Goal: Book appointment/travel/reservation

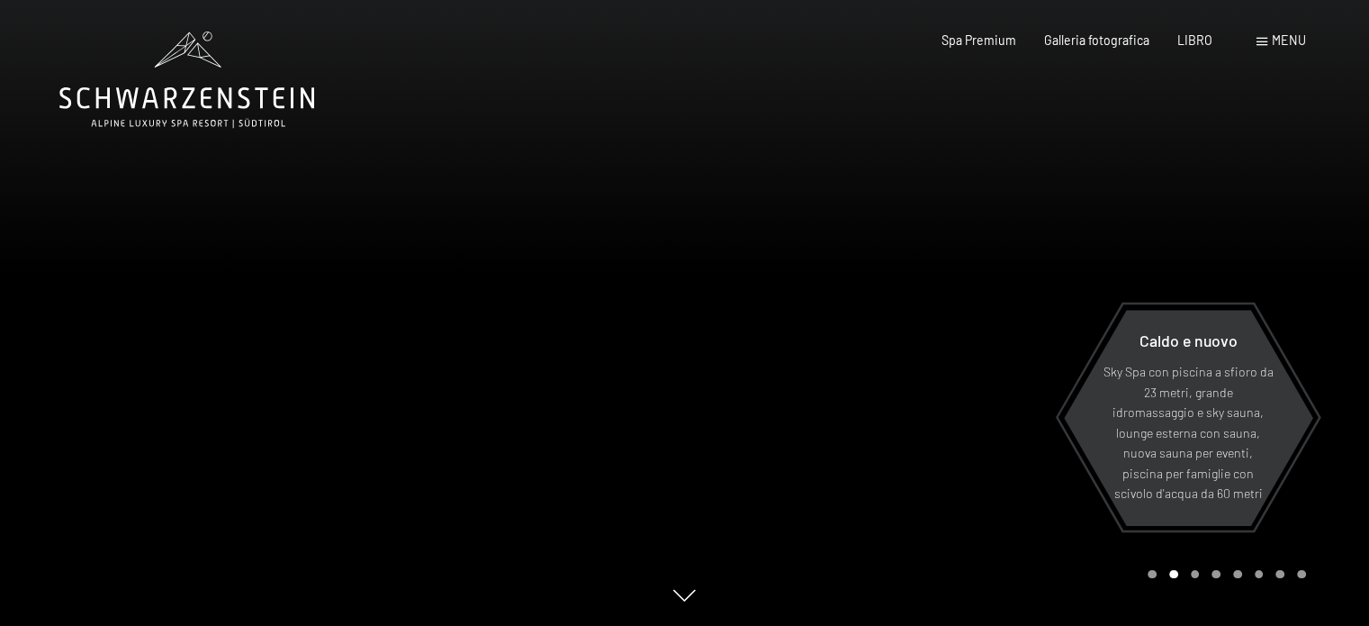
click at [1282, 35] on font "menu" at bounding box center [1289, 39] width 34 height 15
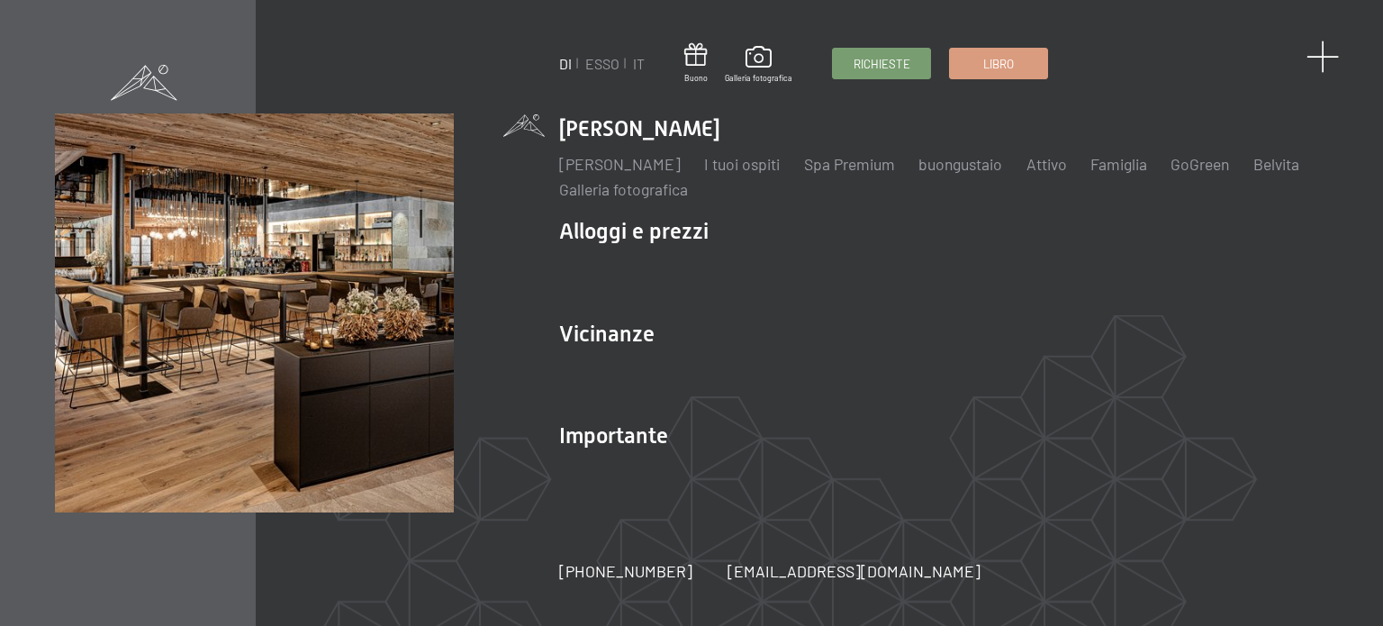
click at [1325, 53] on span at bounding box center [1322, 57] width 33 height 33
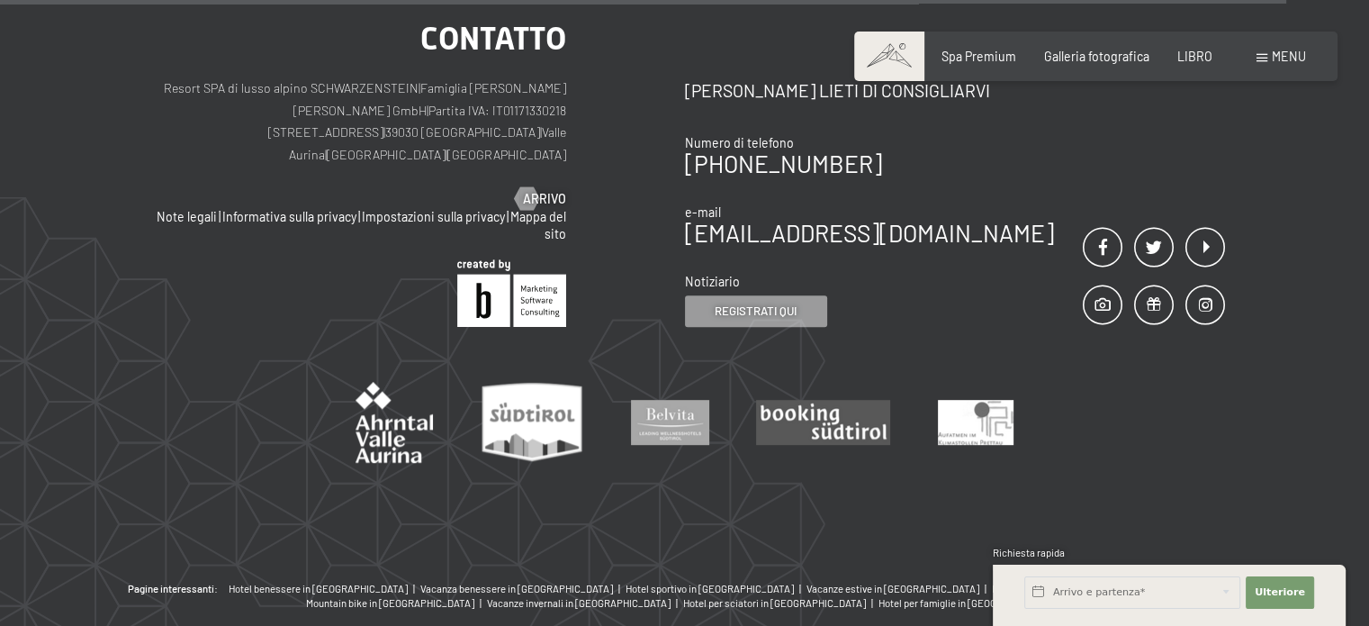
scroll to position [7273, 0]
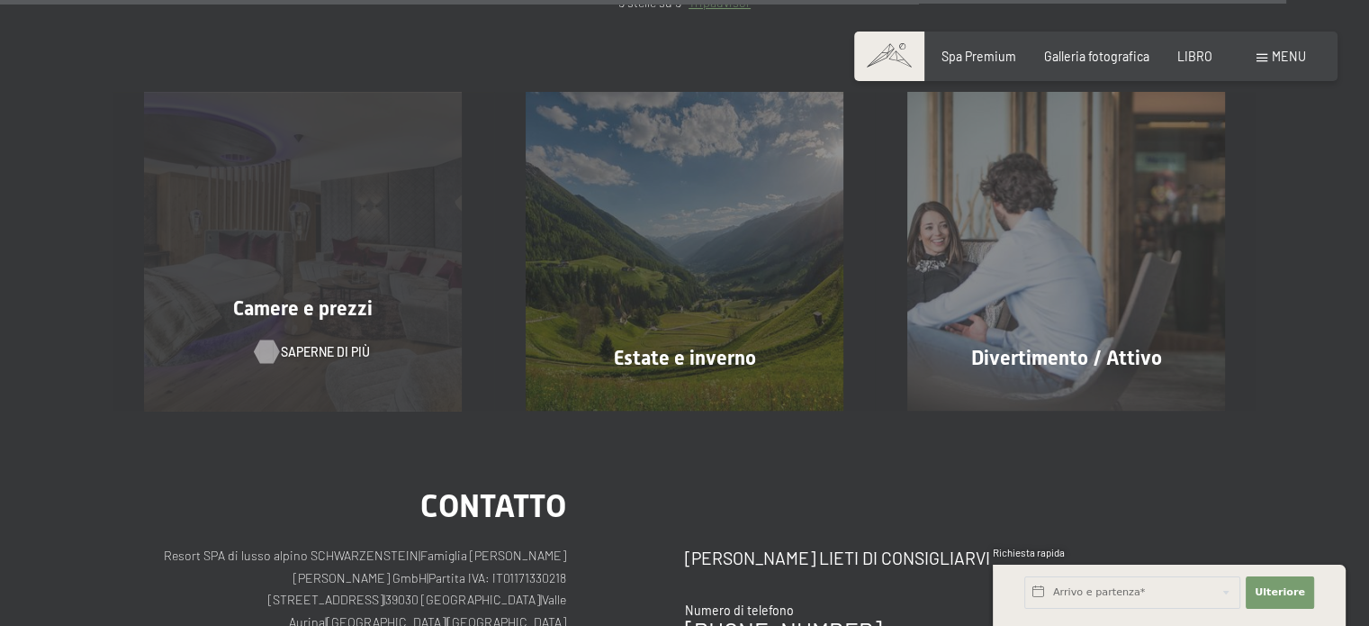
click at [310, 344] on font "Saperne di più" at bounding box center [325, 351] width 89 height 15
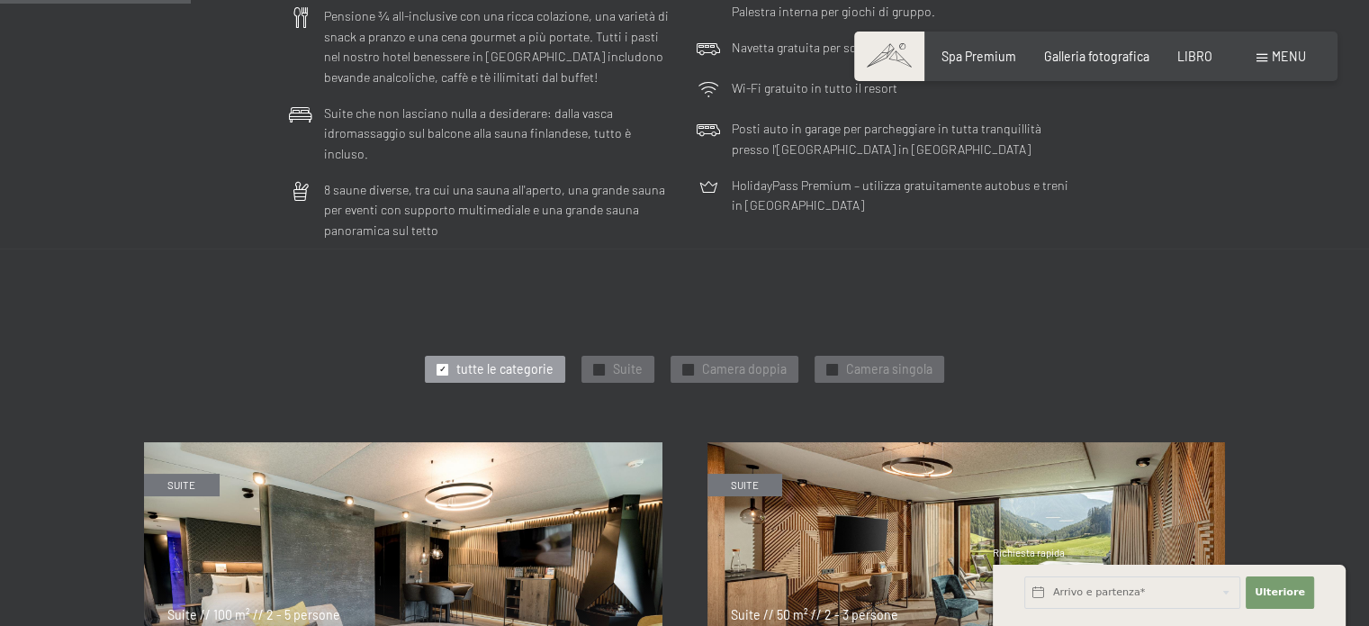
scroll to position [729, 0]
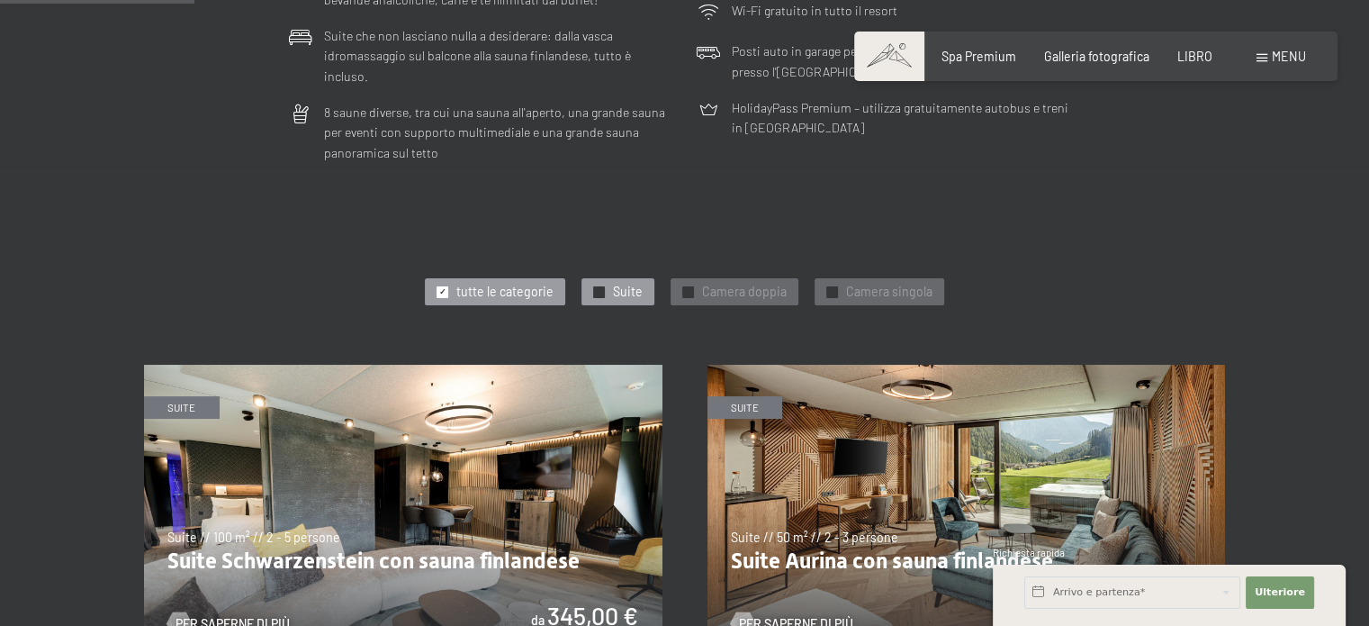
click at [598, 286] on font "✓" at bounding box center [599, 291] width 7 height 10
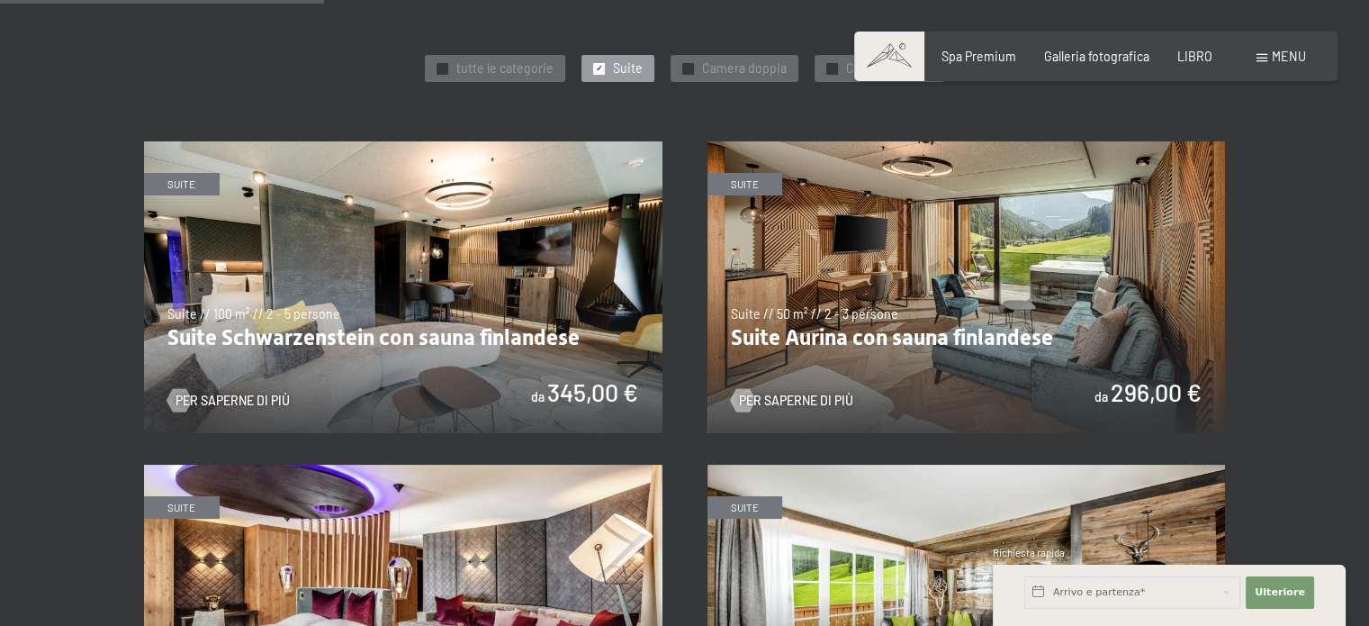
scroll to position [893, 0]
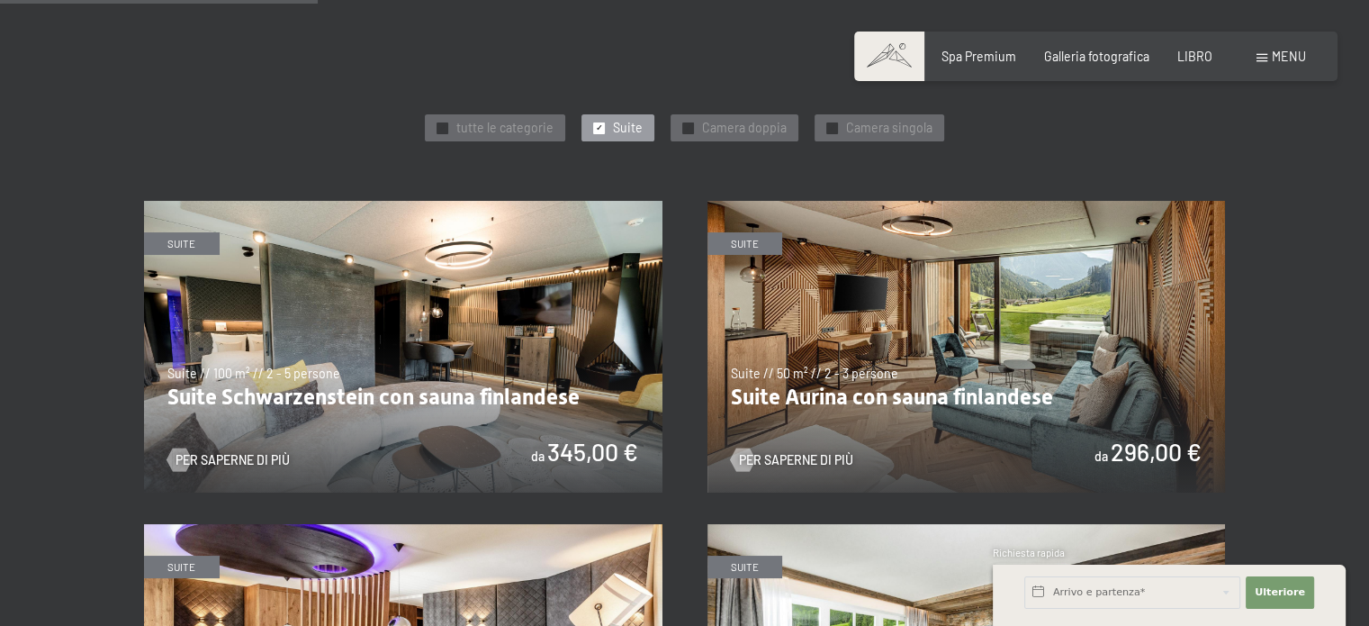
click at [922, 373] on img at bounding box center [967, 347] width 519 height 292
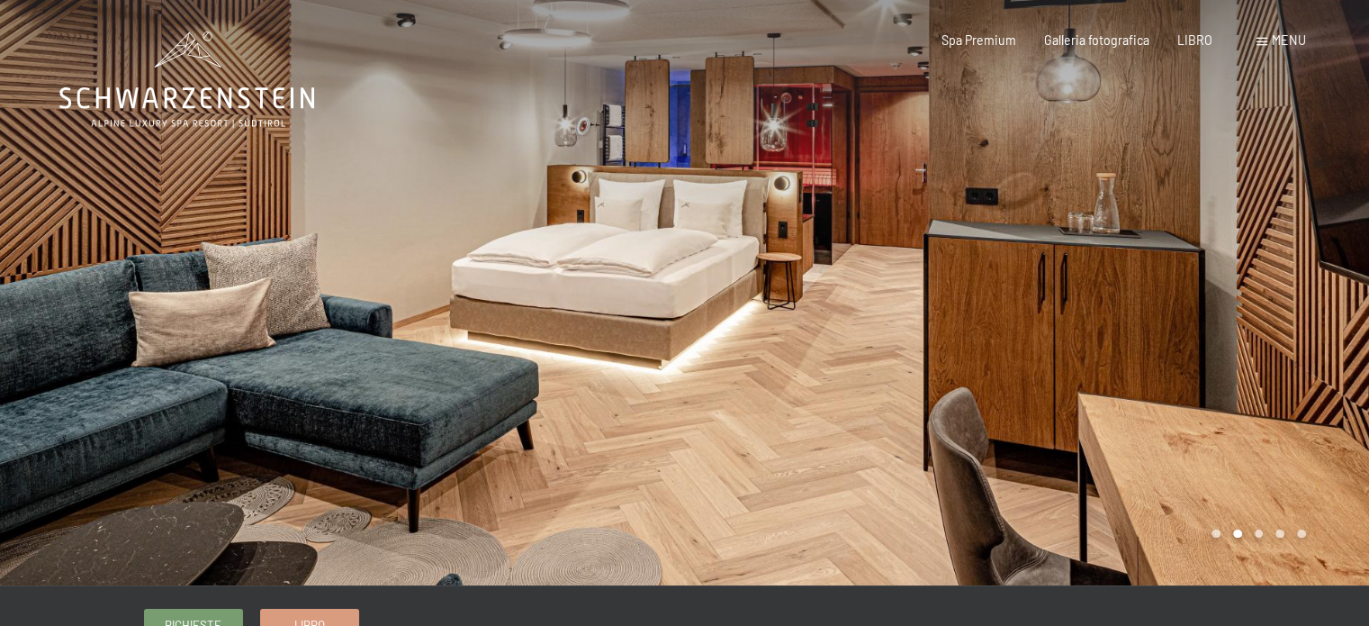
click at [1287, 298] on div at bounding box center [1027, 292] width 685 height 585
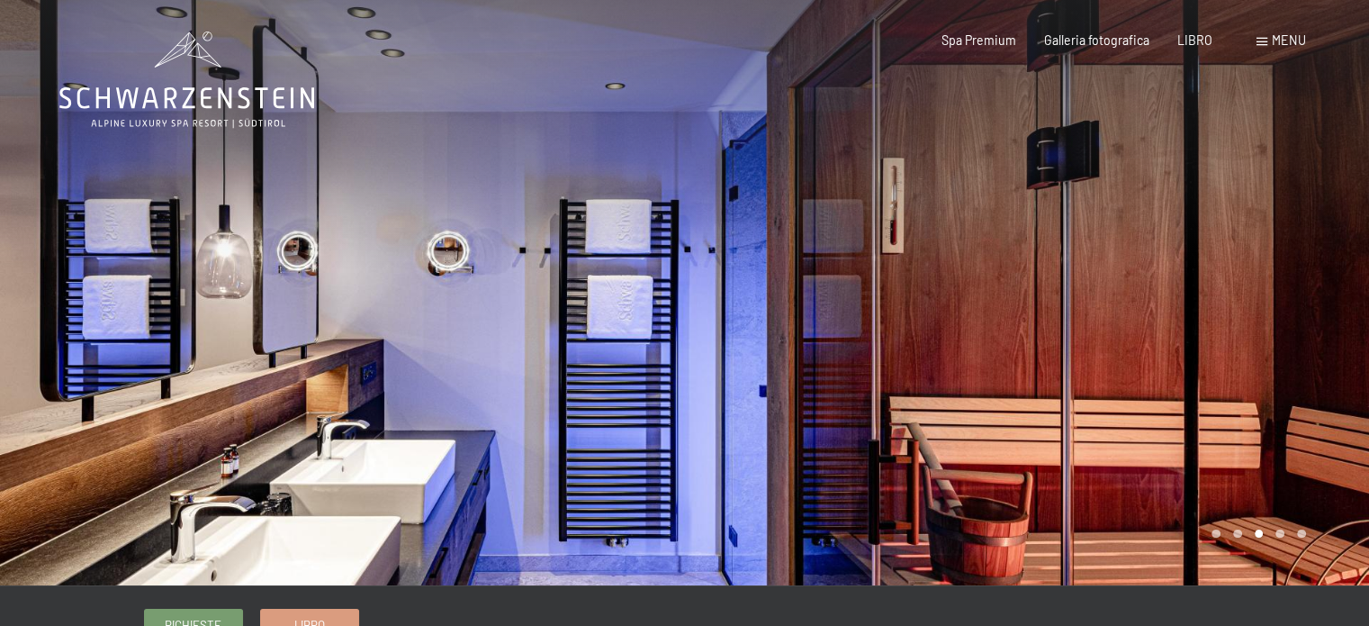
click at [1287, 298] on div at bounding box center [1027, 292] width 685 height 585
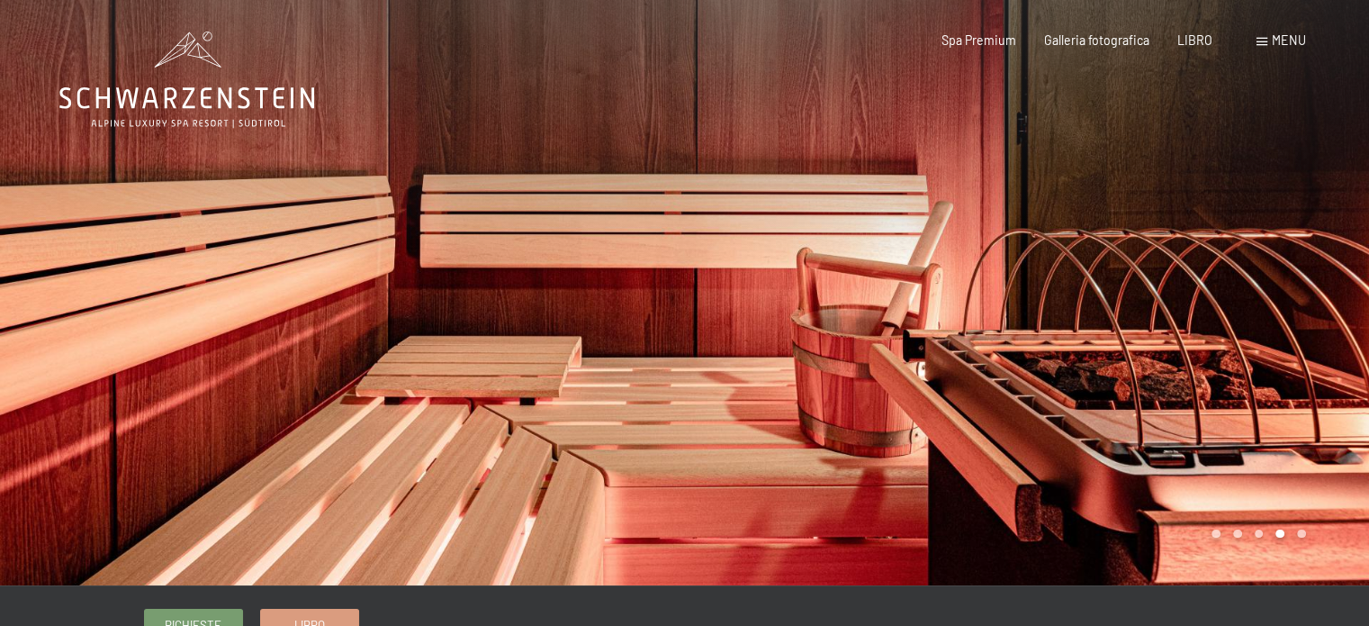
click at [1287, 298] on div at bounding box center [1027, 292] width 685 height 585
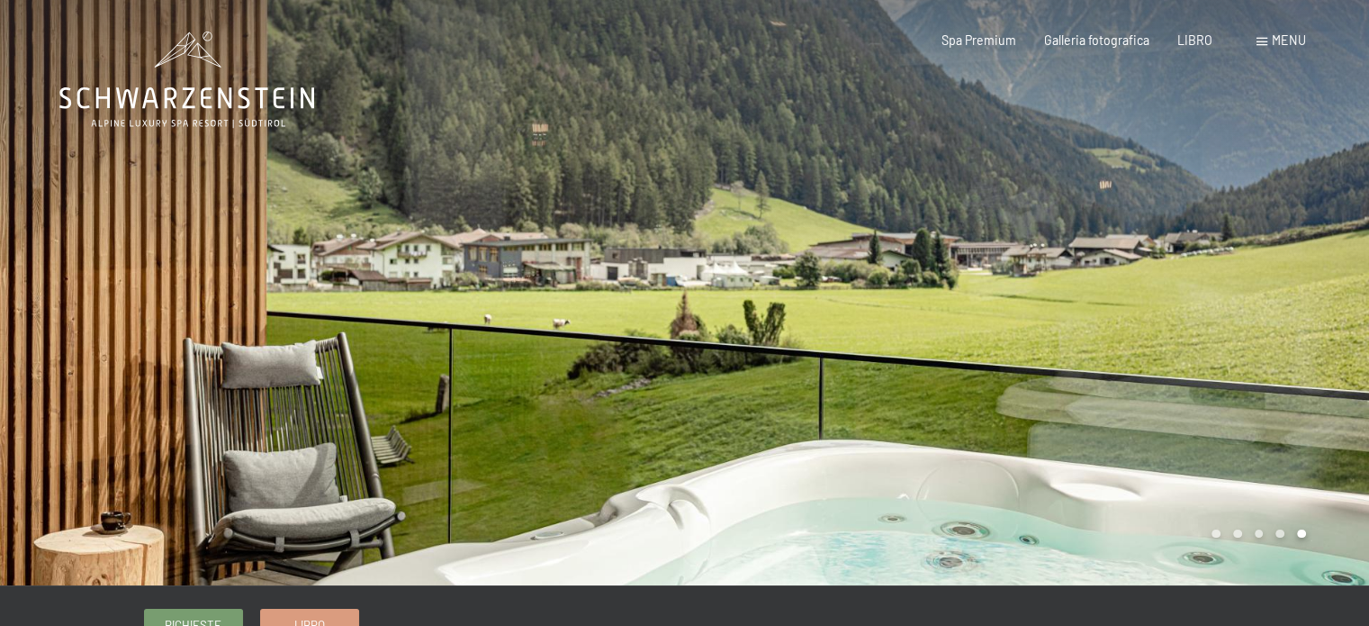
click at [1287, 298] on div at bounding box center [1027, 292] width 685 height 585
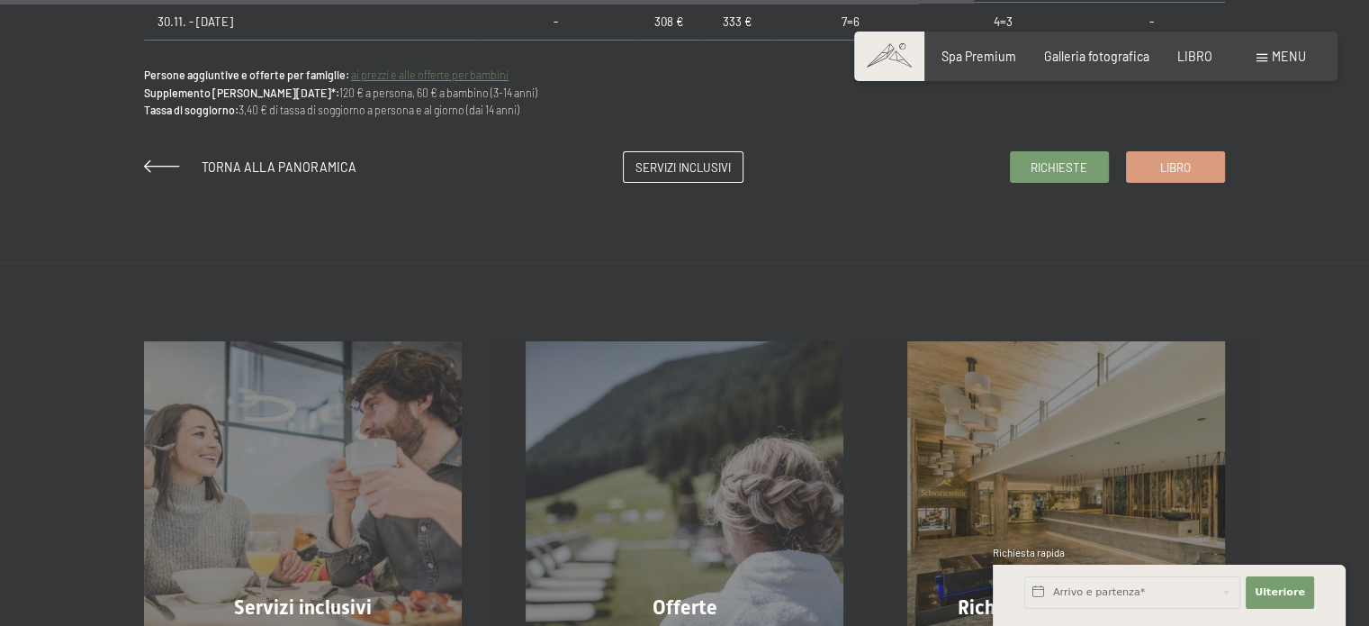
scroll to position [1639, 0]
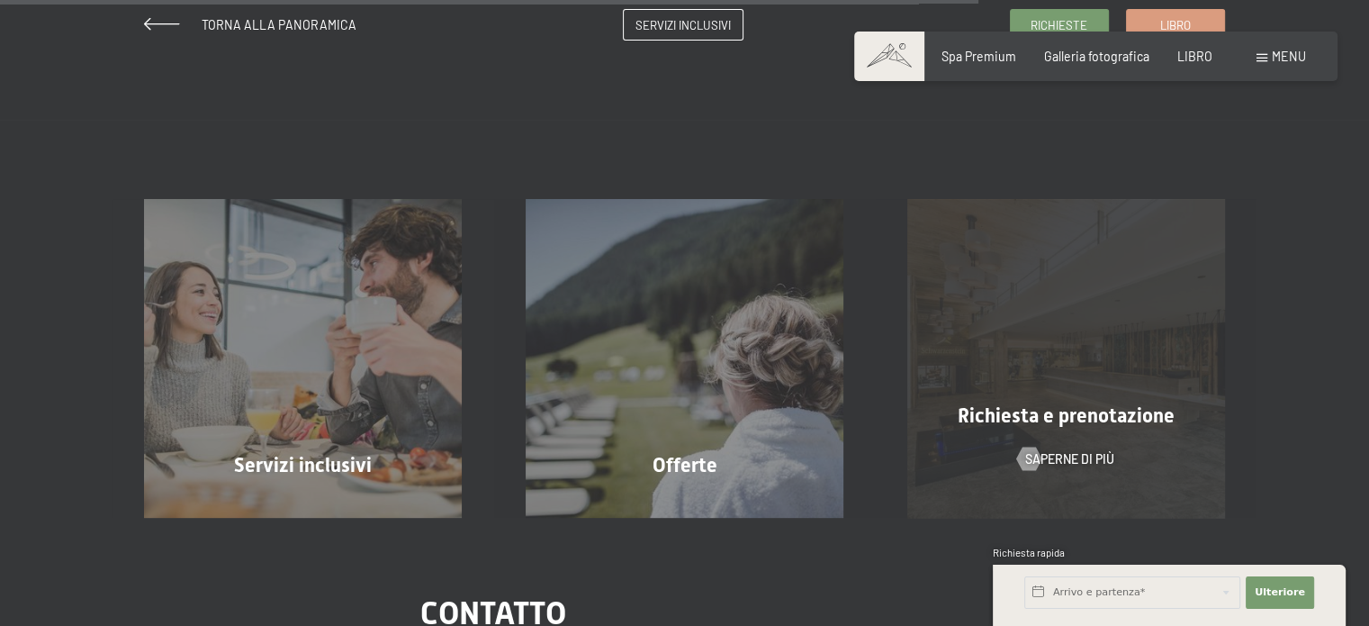
click at [1044, 381] on div "Richiesta e prenotazione Saperne di più" at bounding box center [1066, 358] width 382 height 318
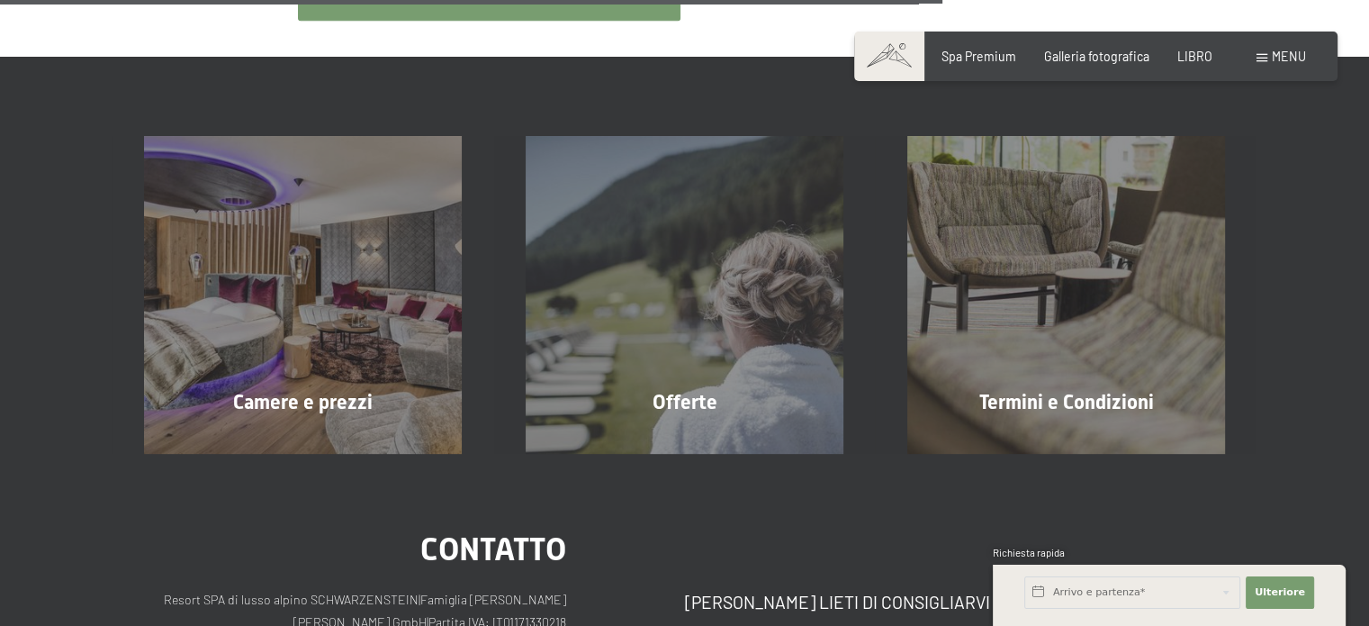
scroll to position [1128, 0]
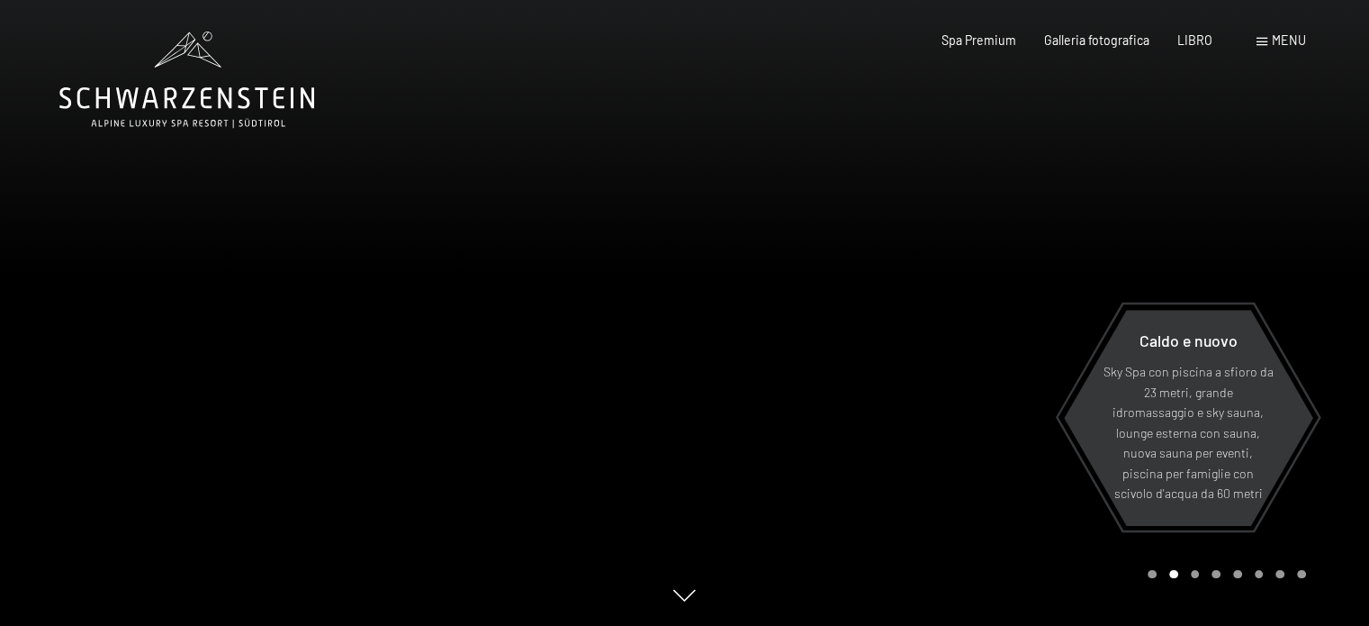
click at [1278, 39] on font "menu" at bounding box center [1289, 39] width 34 height 15
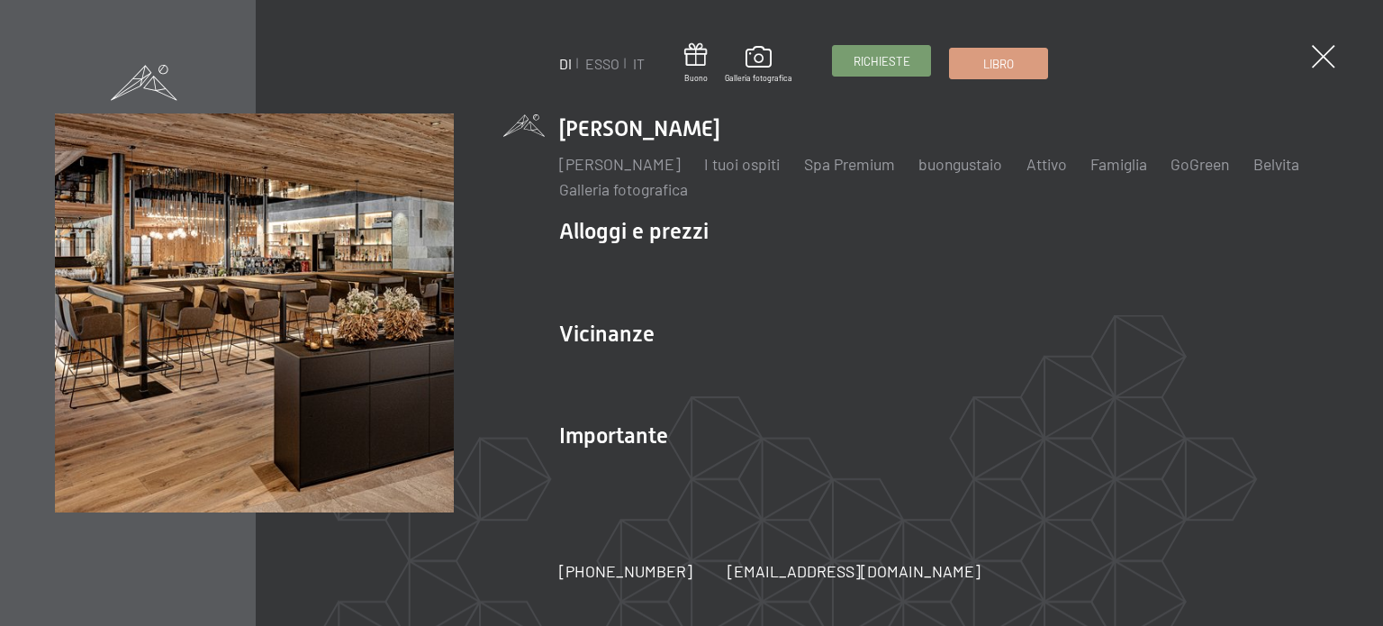
click at [871, 64] on font "Richieste" at bounding box center [882, 61] width 57 height 14
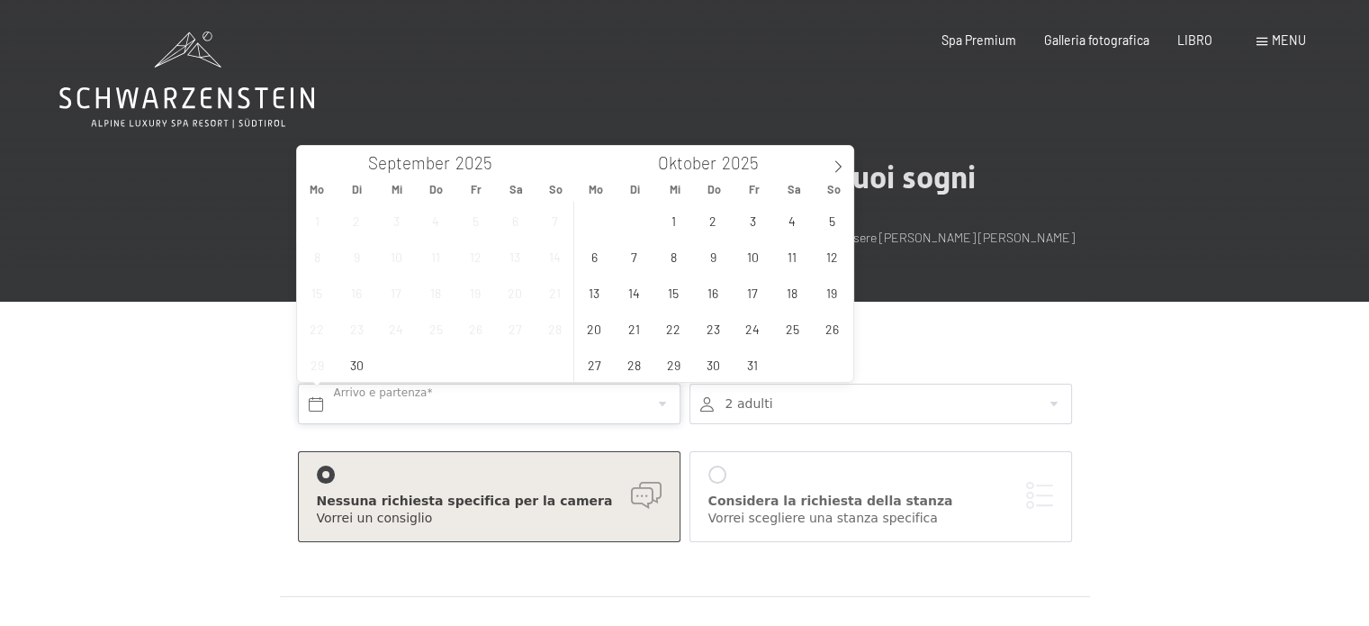
click at [386, 407] on input "text" at bounding box center [489, 404] width 383 height 41
click at [678, 221] on span "1" at bounding box center [673, 220] width 35 height 35
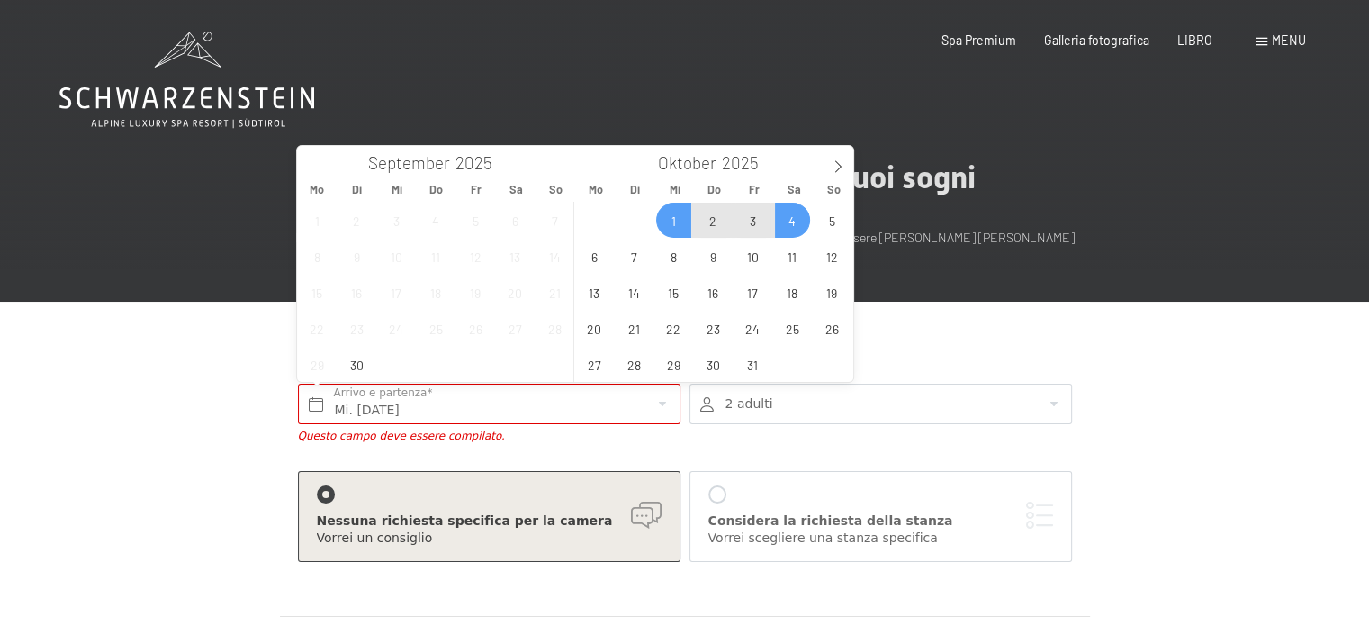
click at [791, 228] on span "4" at bounding box center [792, 220] width 35 height 35
type input "Mi. 01.10.2025 - Sa. 04.10.2025"
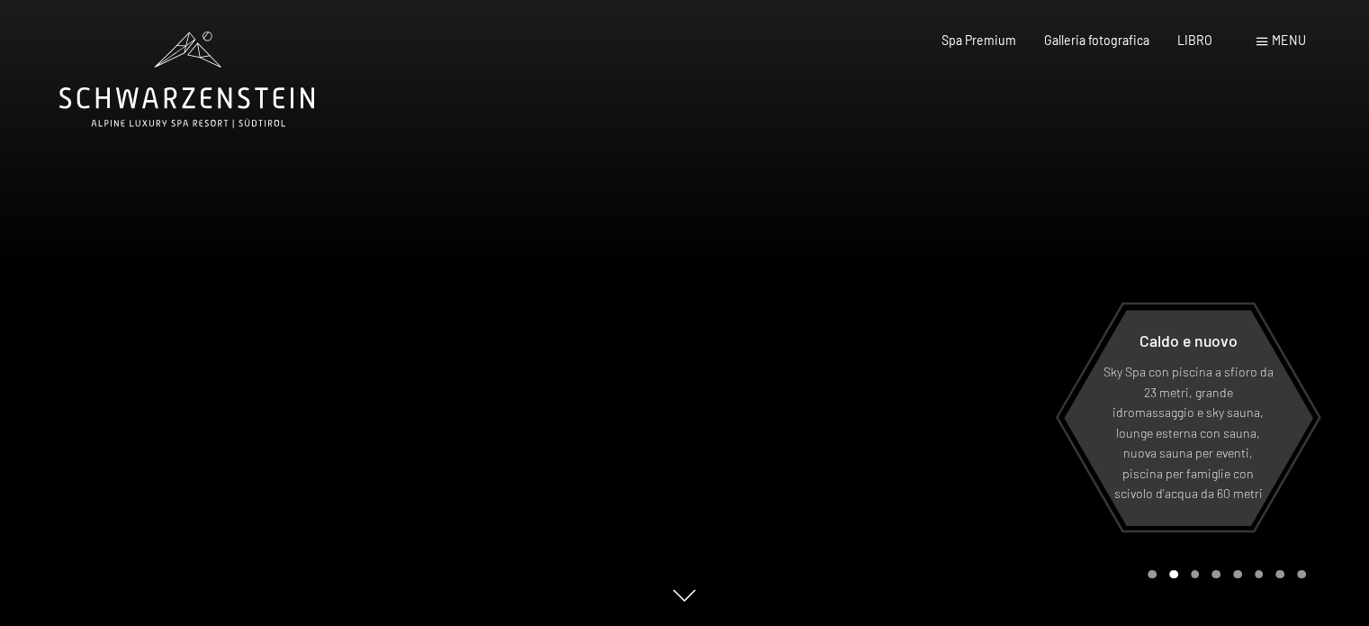
click at [1288, 41] on font "menu" at bounding box center [1289, 39] width 34 height 15
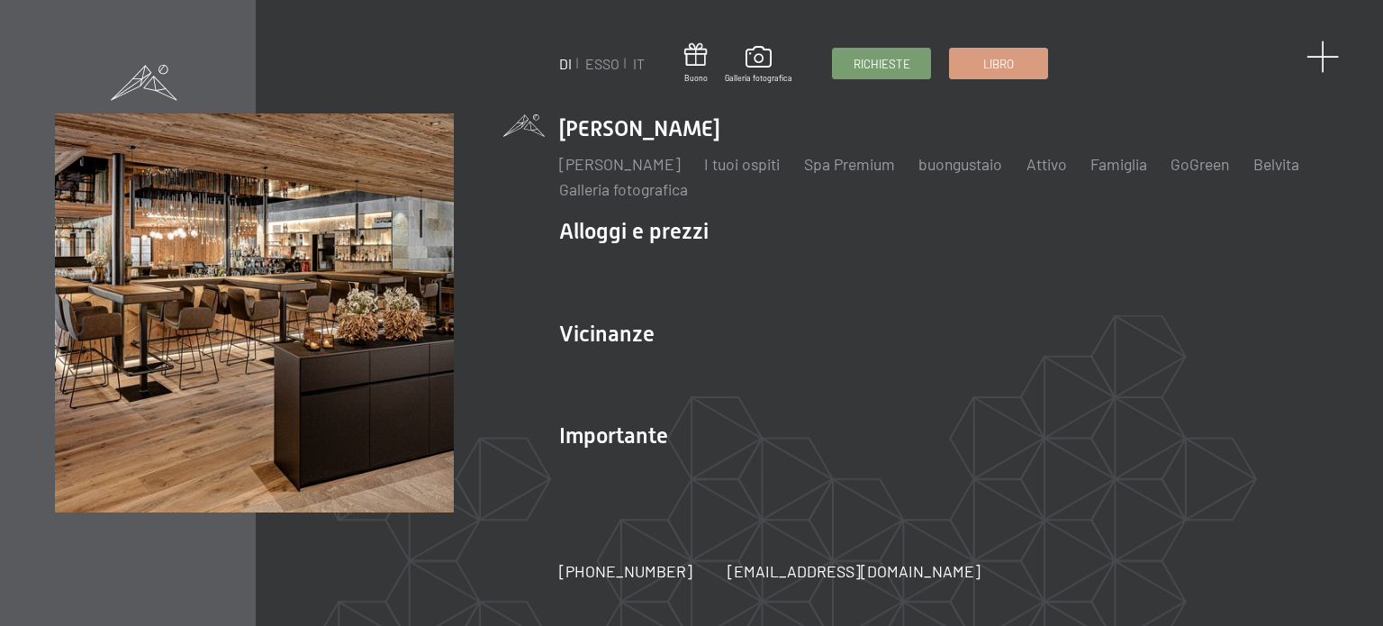
click at [1331, 58] on span at bounding box center [1322, 57] width 33 height 33
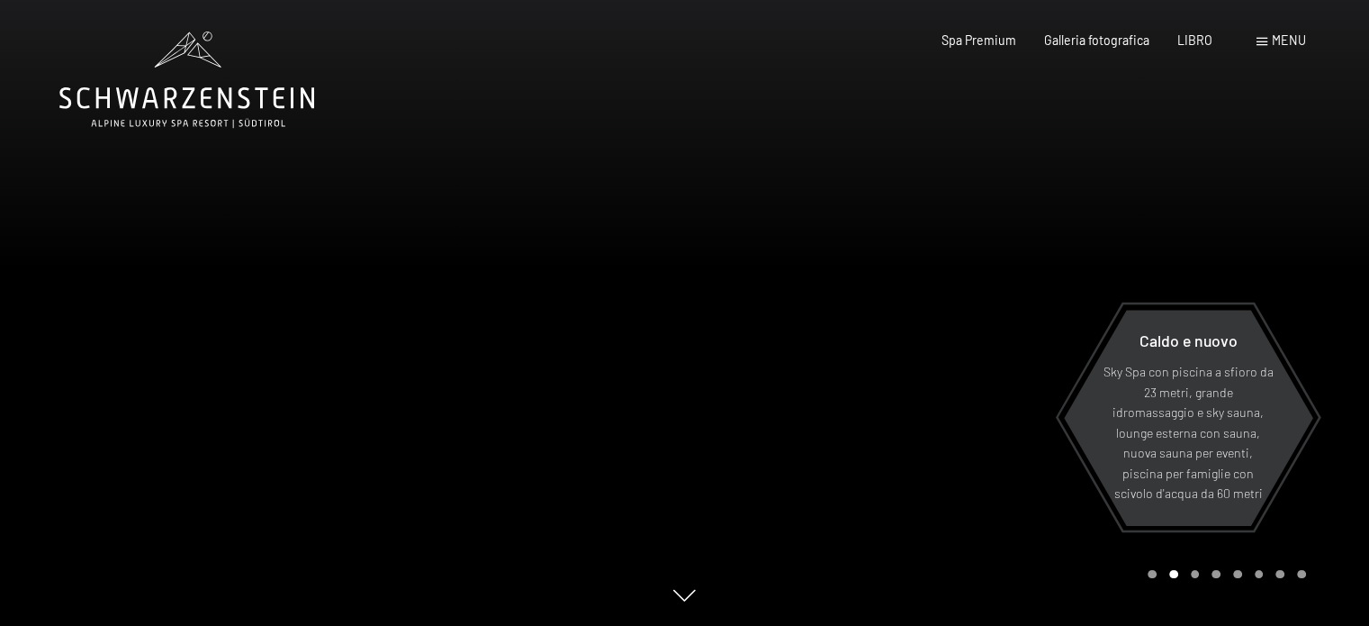
click at [1291, 35] on font "menu" at bounding box center [1289, 39] width 34 height 15
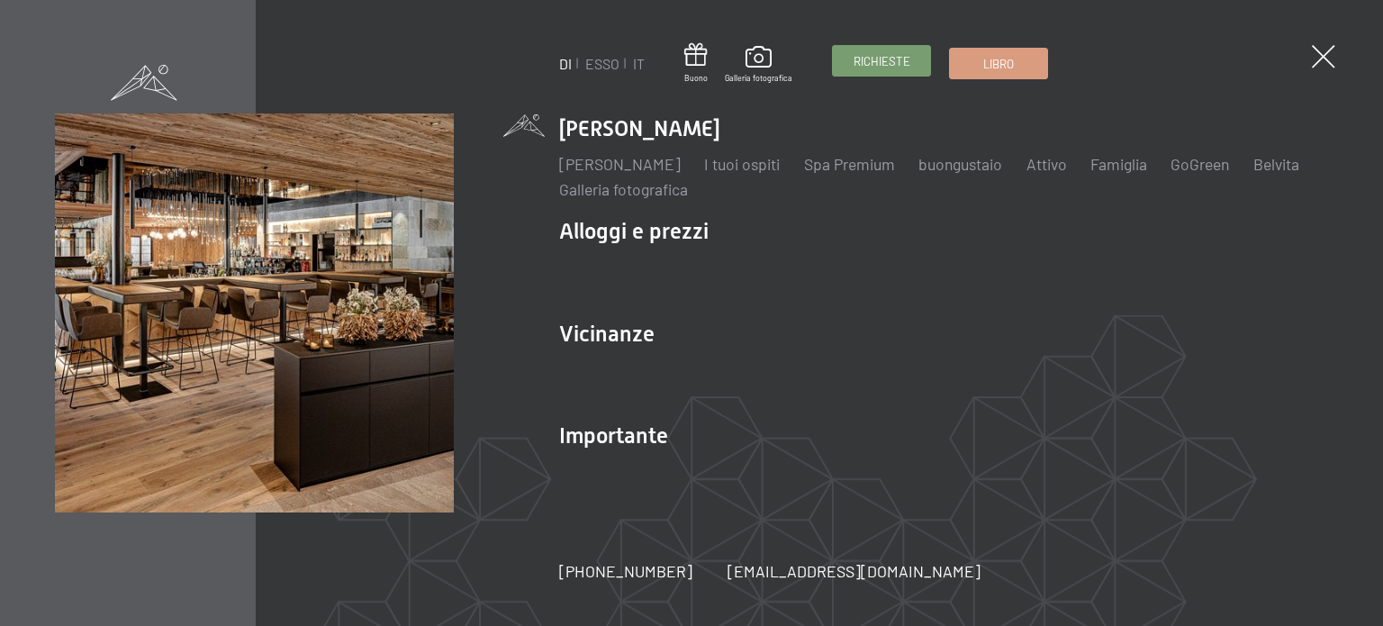
click at [861, 68] on span "Richieste" at bounding box center [882, 61] width 57 height 16
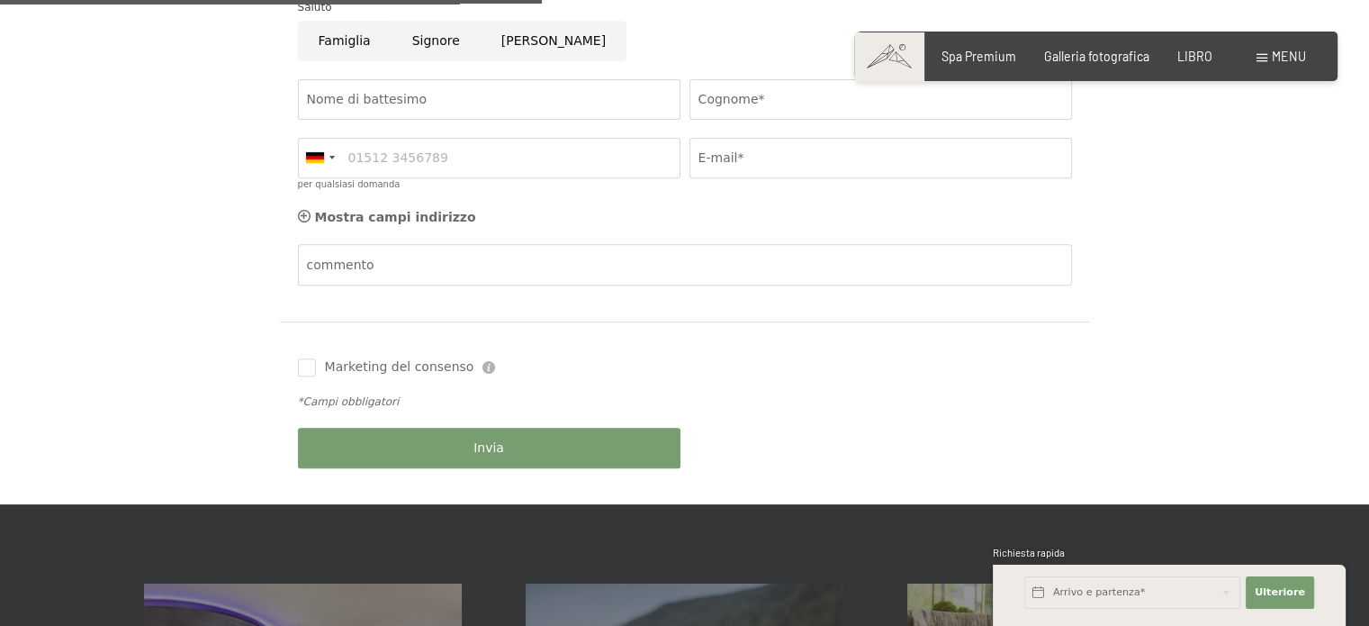
scroll to position [684, 0]
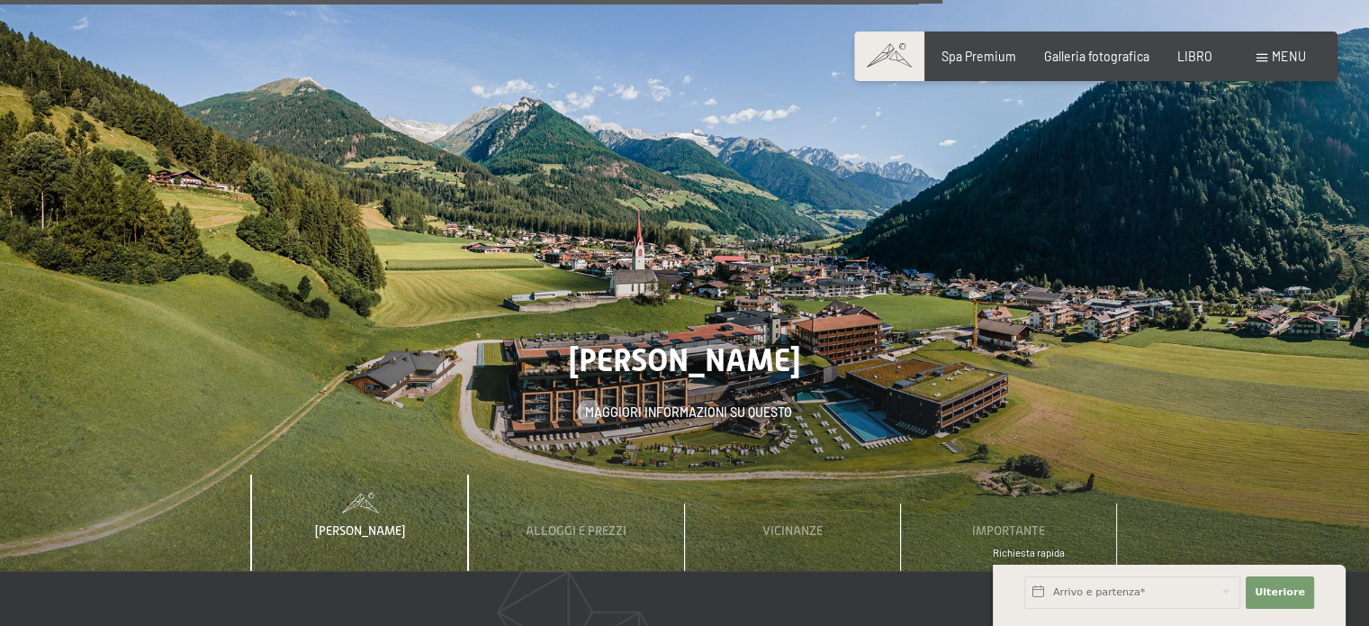
scroll to position [5274, 0]
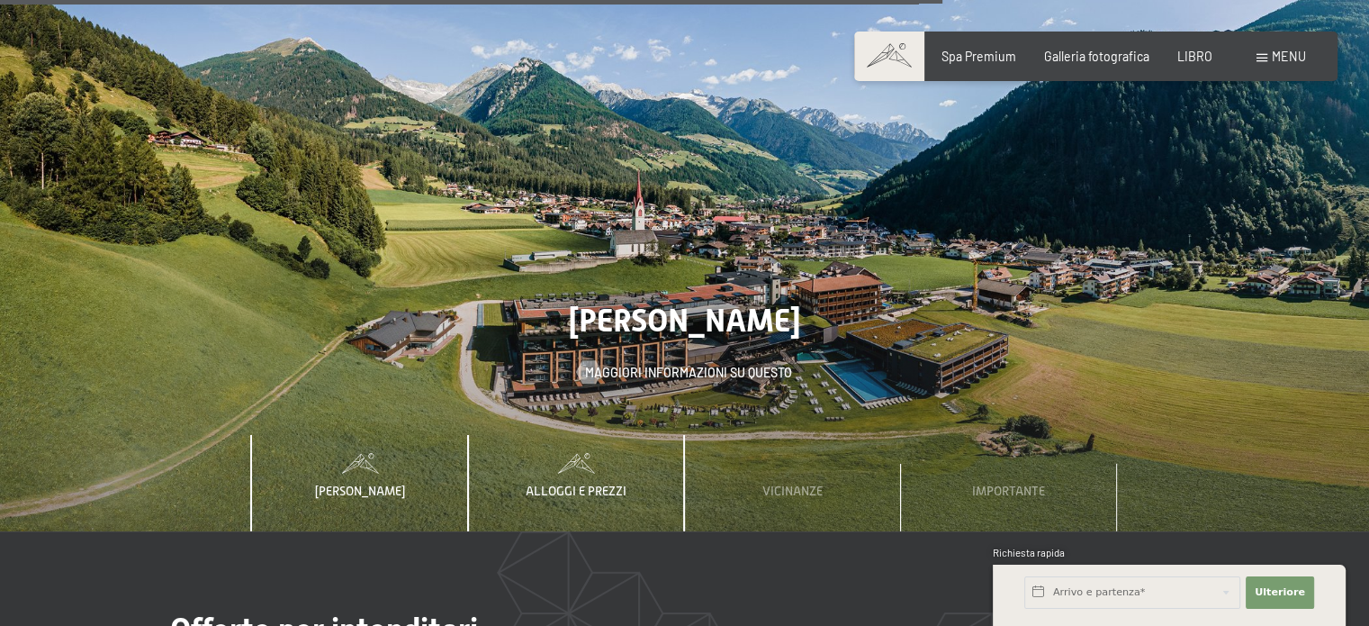
click at [598, 435] on div "Alloggi e prezzi" at bounding box center [576, 483] width 124 height 97
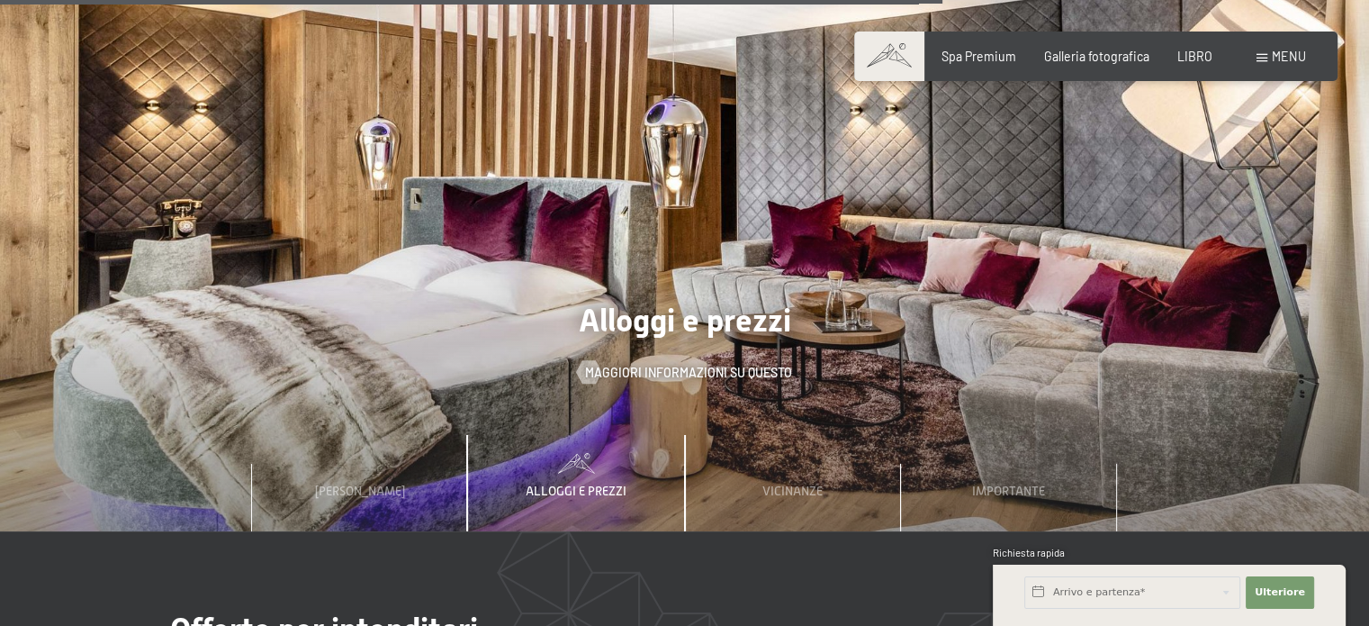
click at [576, 483] on font "Alloggi e prezzi" at bounding box center [576, 490] width 101 height 14
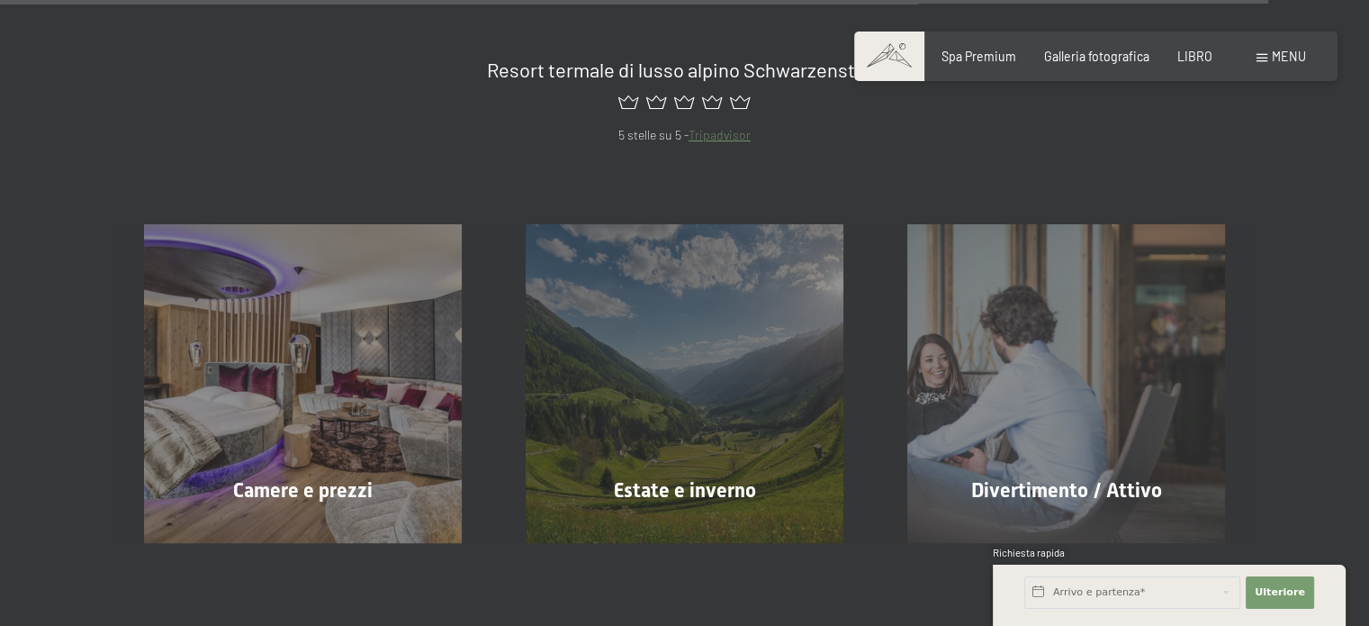
scroll to position [7170, 0]
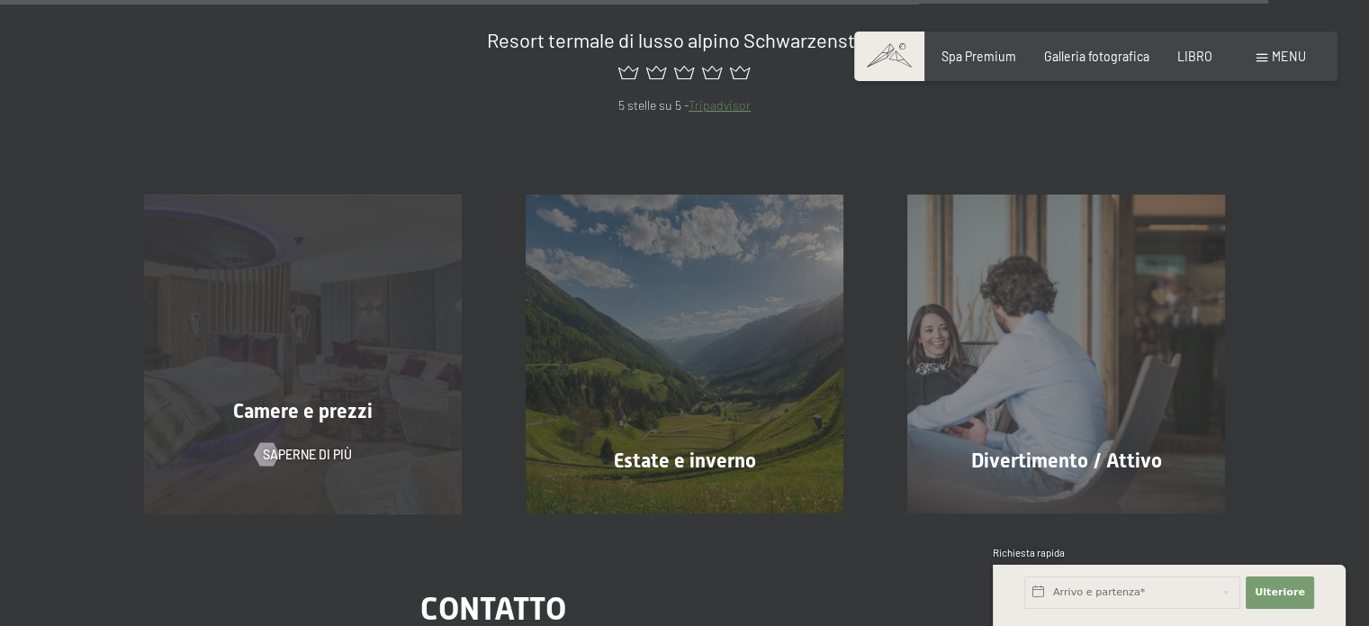
click at [367, 370] on div "Camere e prezzi Saperne di più" at bounding box center [304, 353] width 382 height 318
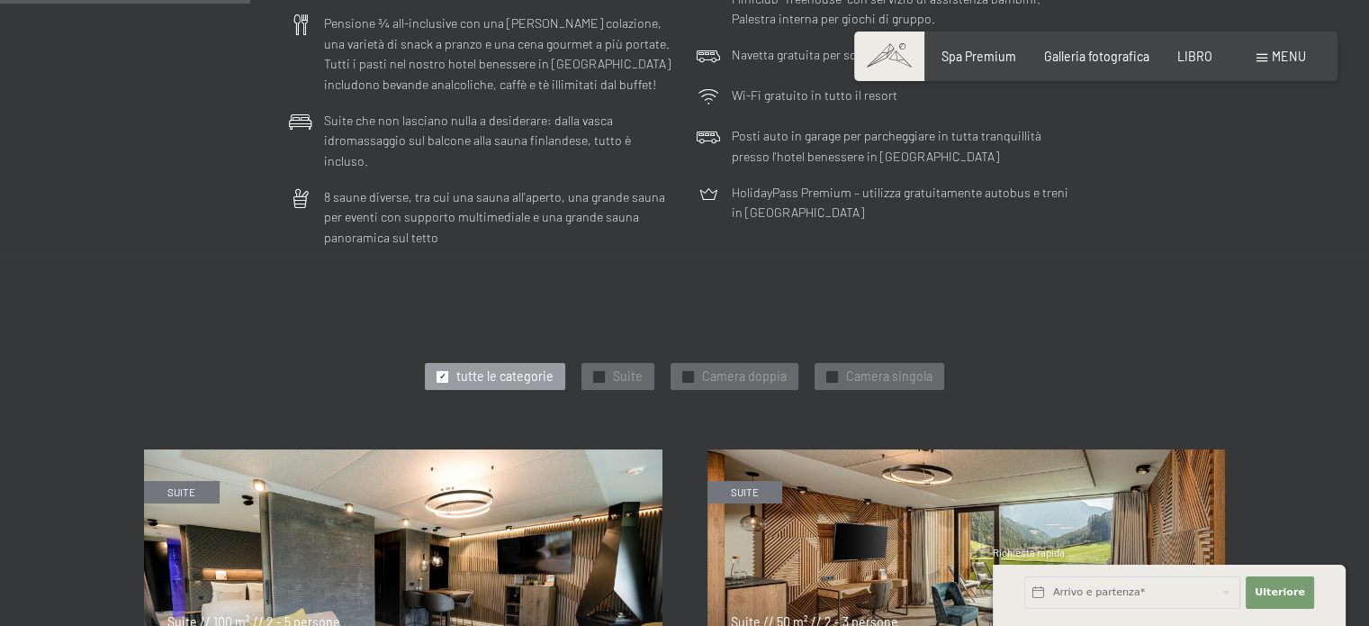
scroll to position [939, 0]
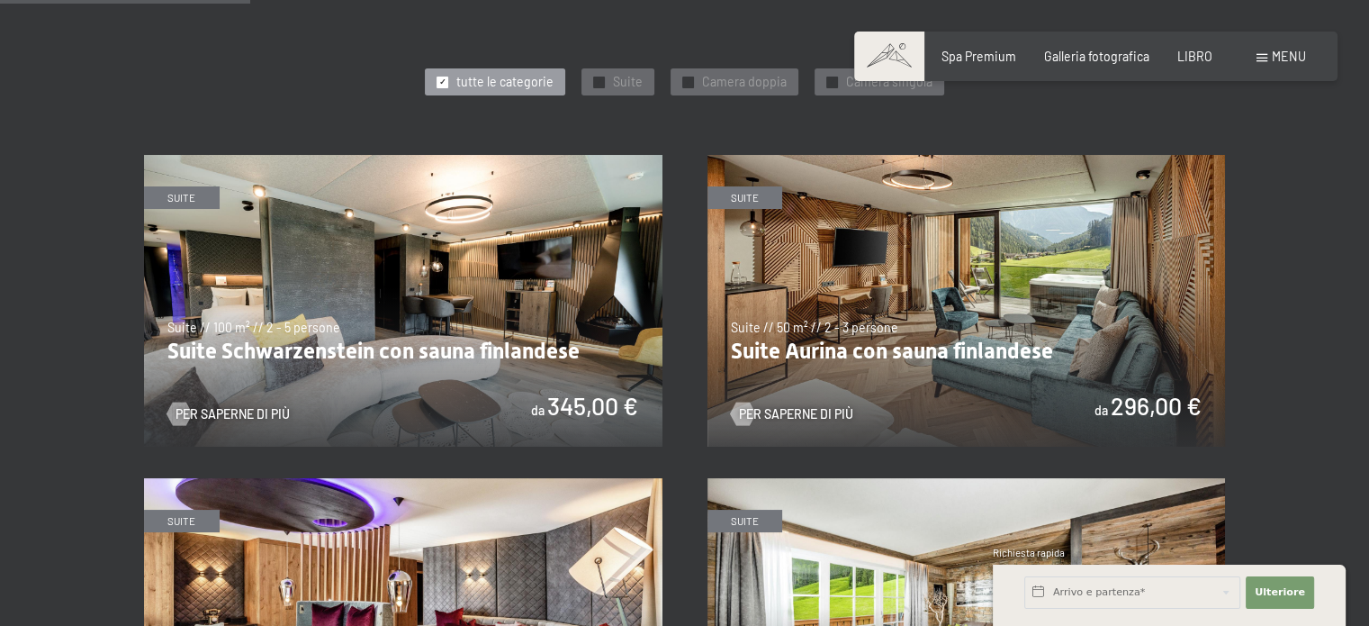
click at [1002, 295] on img at bounding box center [967, 301] width 519 height 292
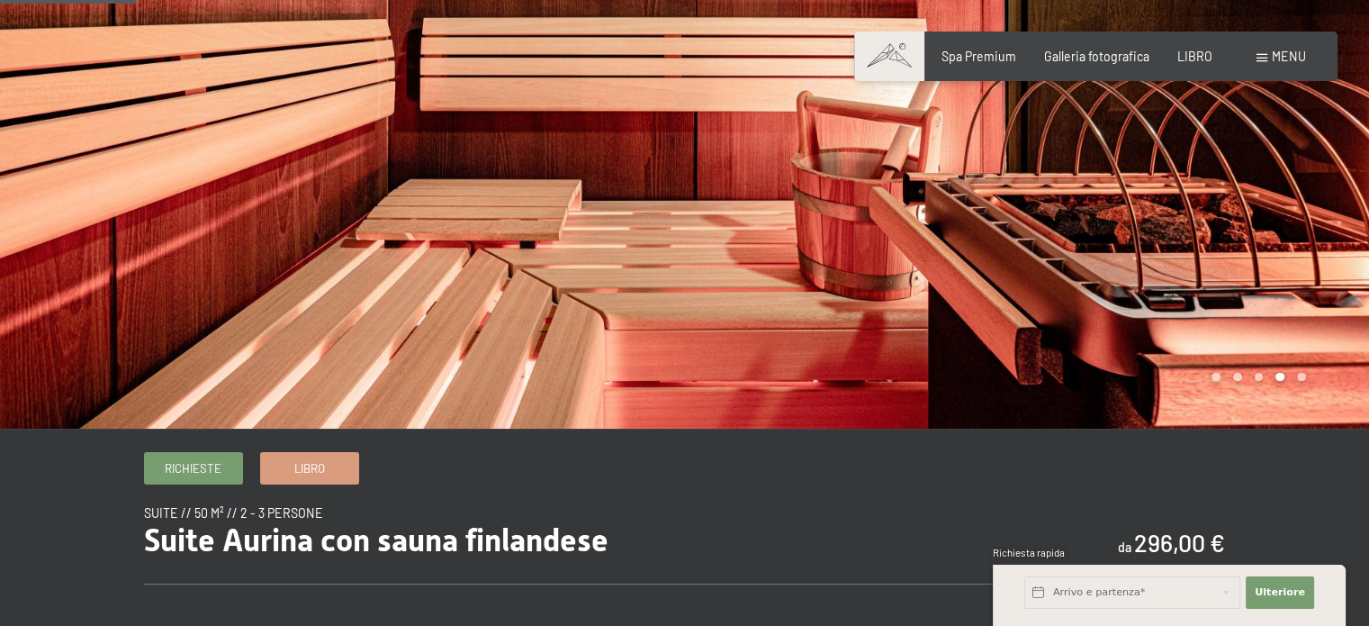
scroll to position [230, 0]
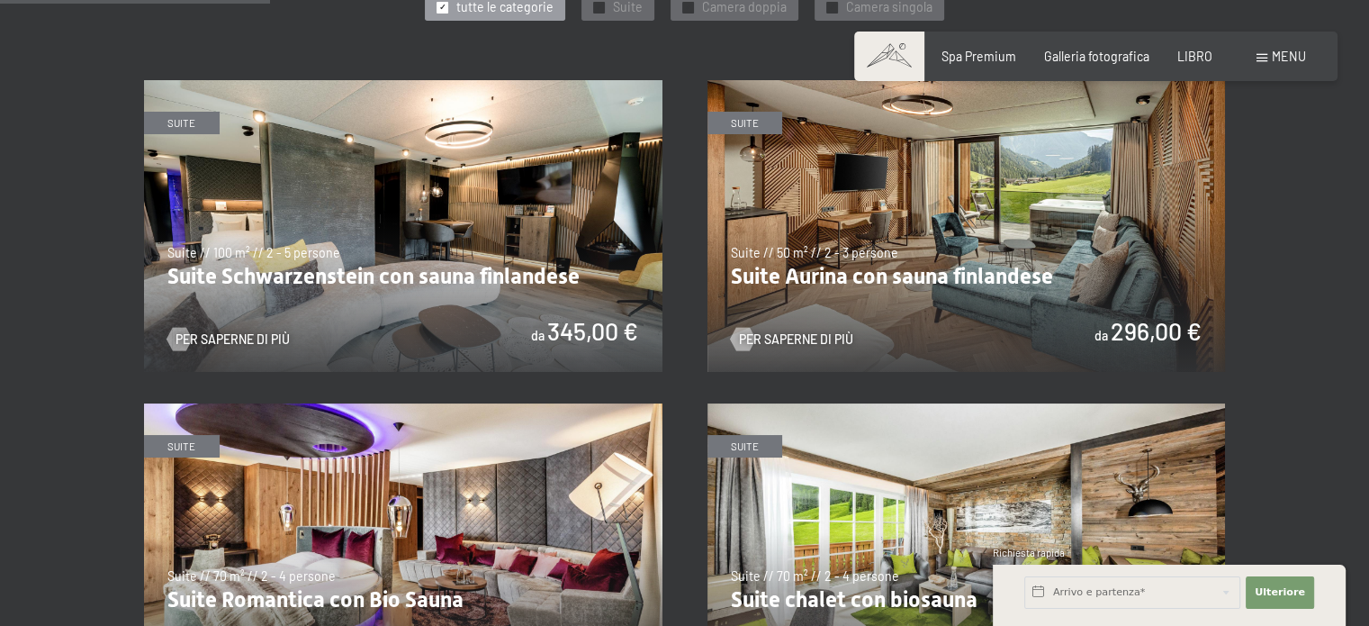
click at [609, 166] on img at bounding box center [403, 226] width 519 height 292
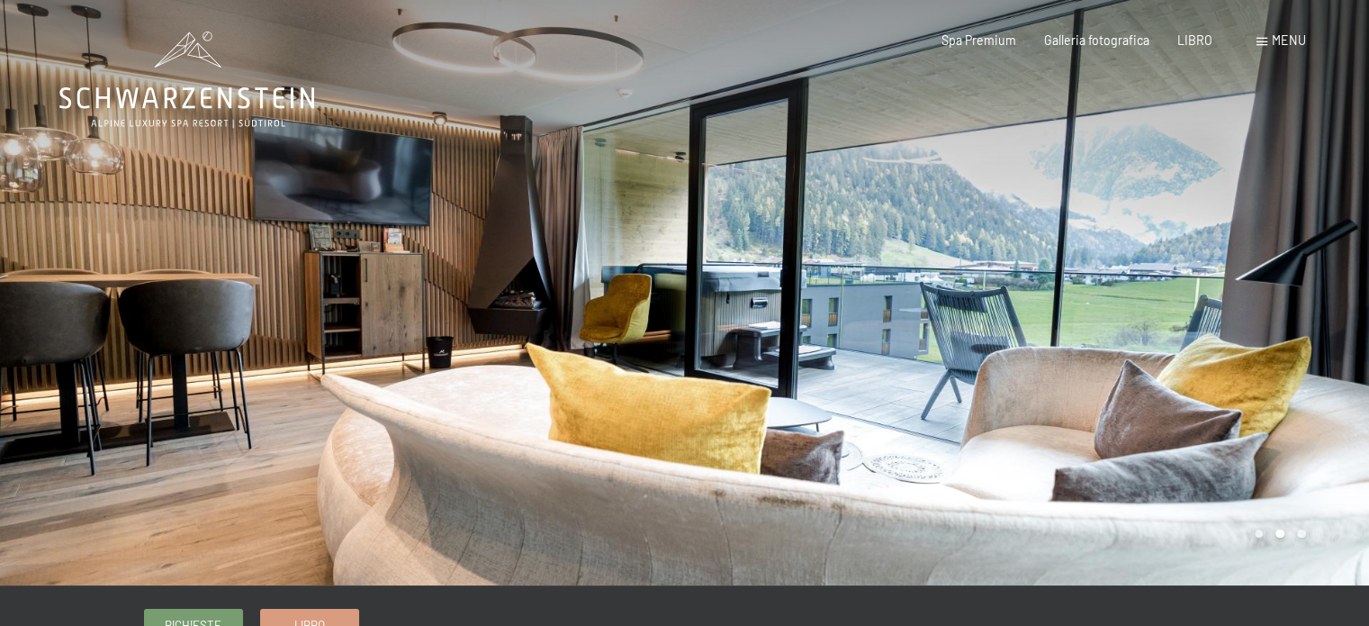
click at [1310, 280] on div at bounding box center [1027, 292] width 685 height 585
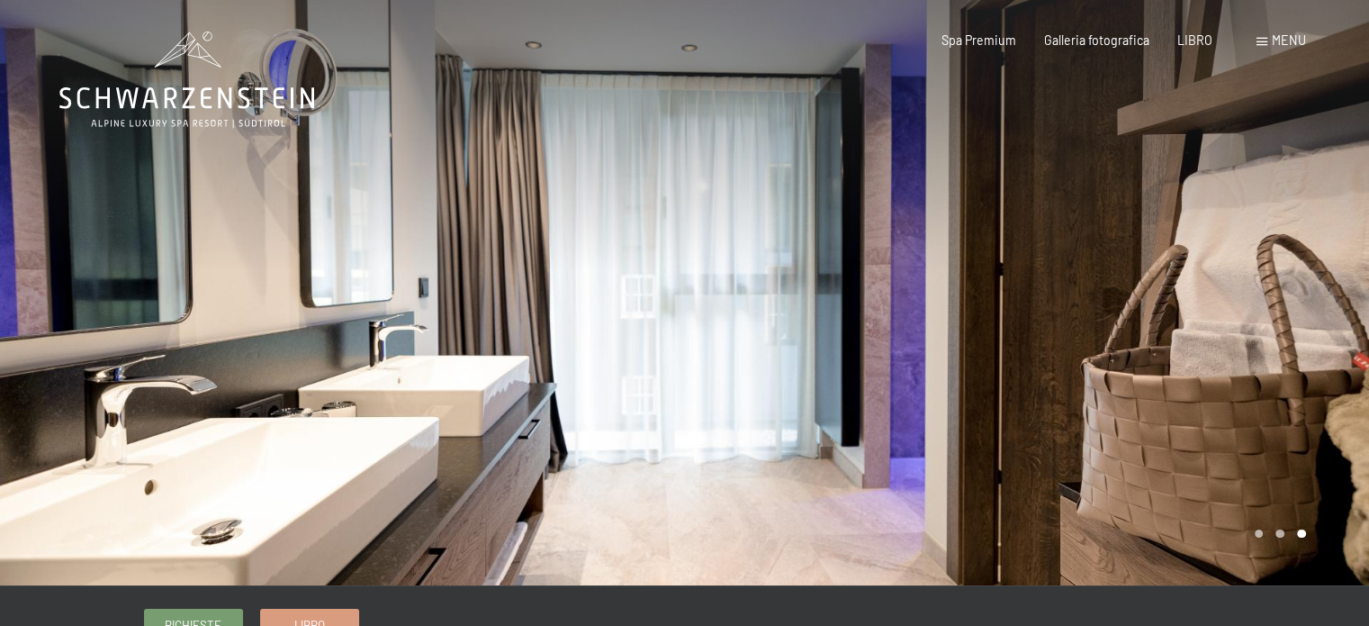
click at [1329, 280] on div at bounding box center [1027, 292] width 685 height 585
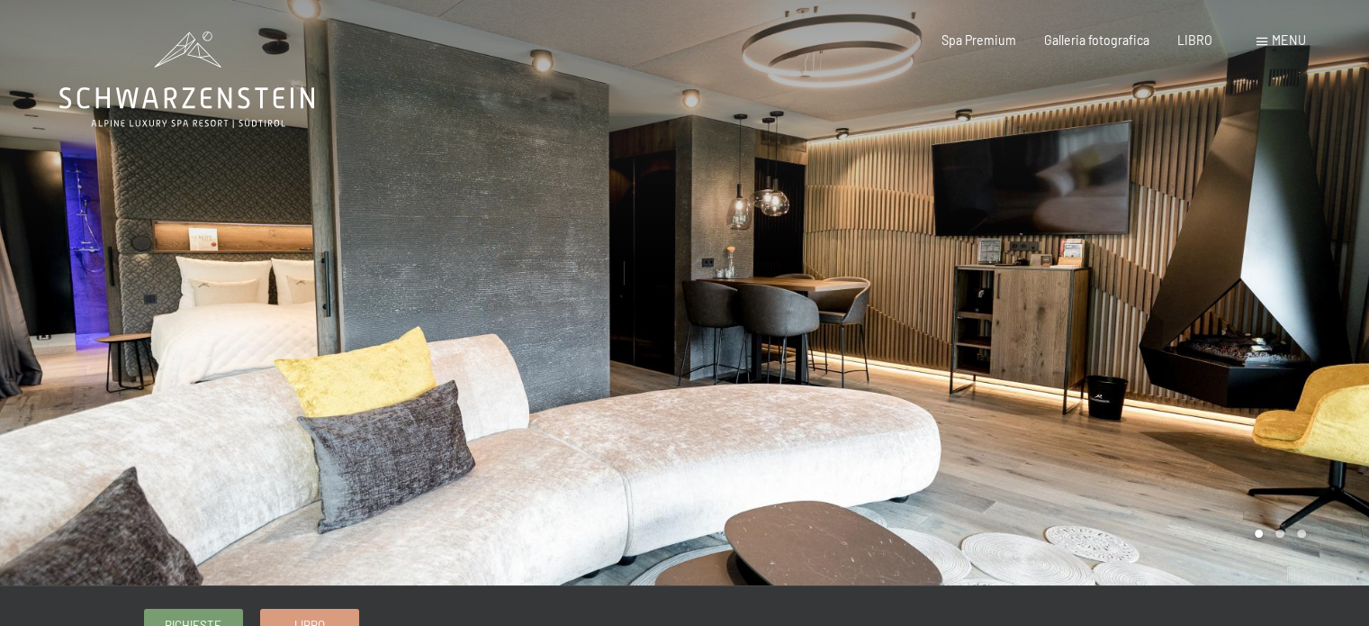
click at [1329, 280] on div at bounding box center [1027, 292] width 685 height 585
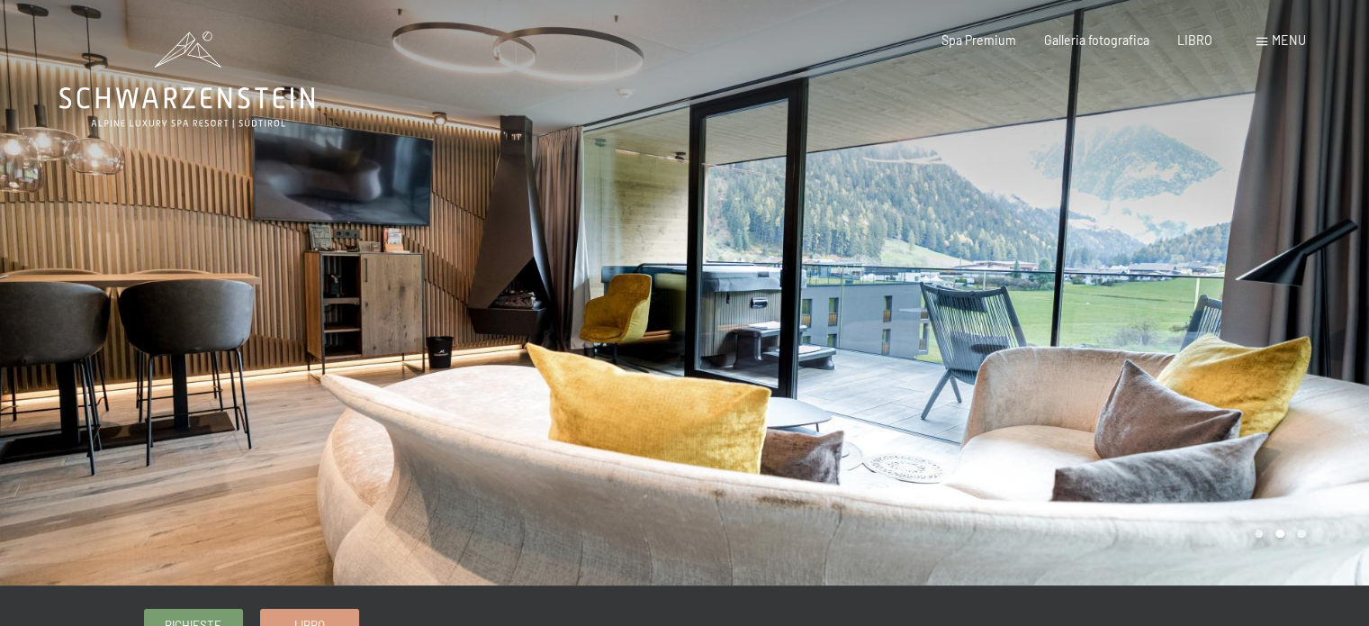
click at [1329, 280] on div at bounding box center [1027, 292] width 685 height 585
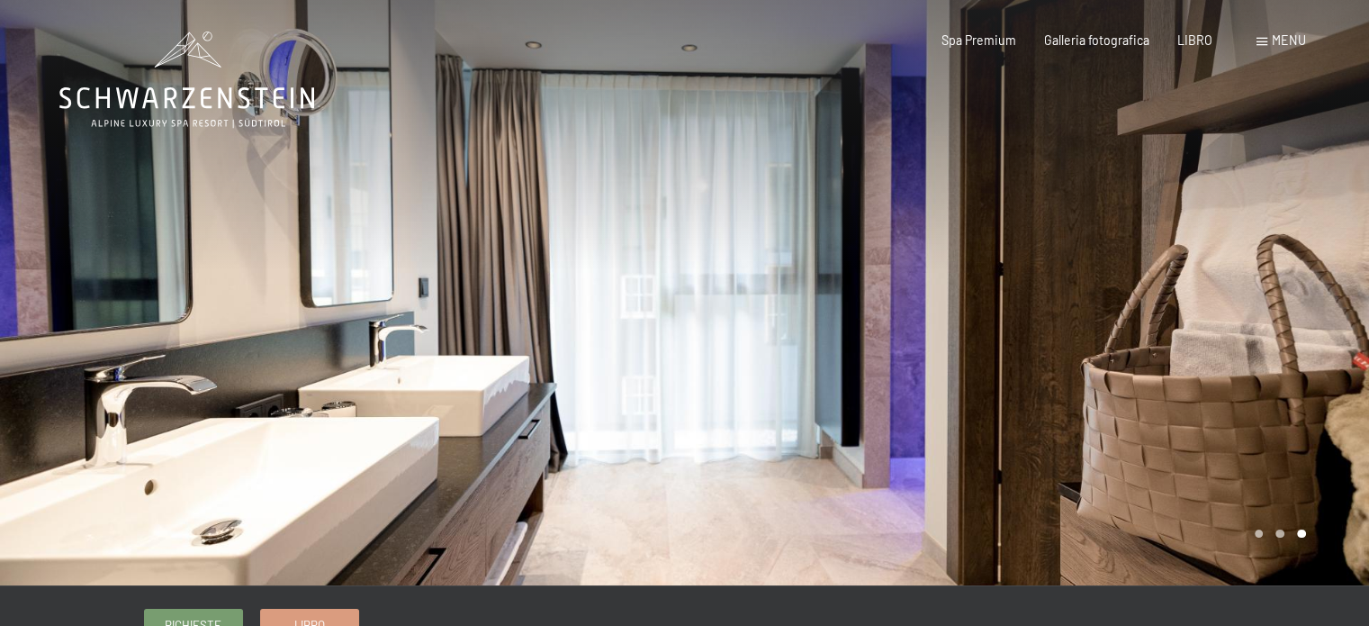
click at [1329, 280] on div at bounding box center [1027, 292] width 685 height 585
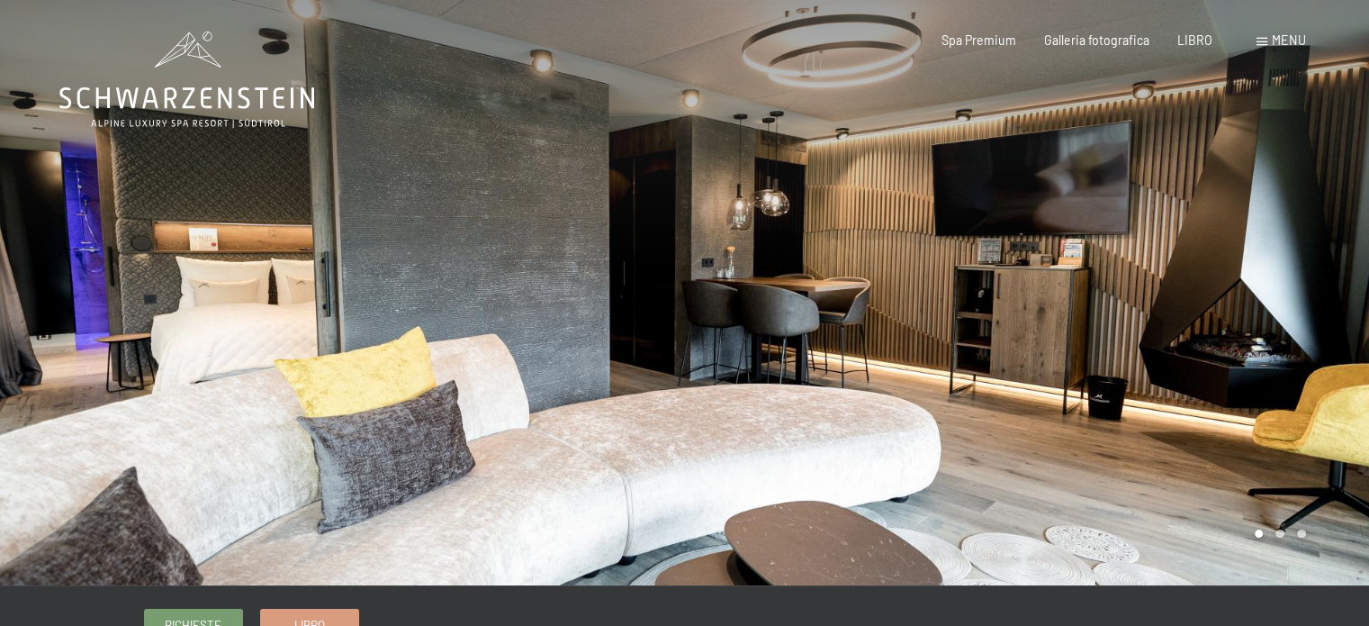
click at [1315, 294] on div at bounding box center [1027, 292] width 685 height 585
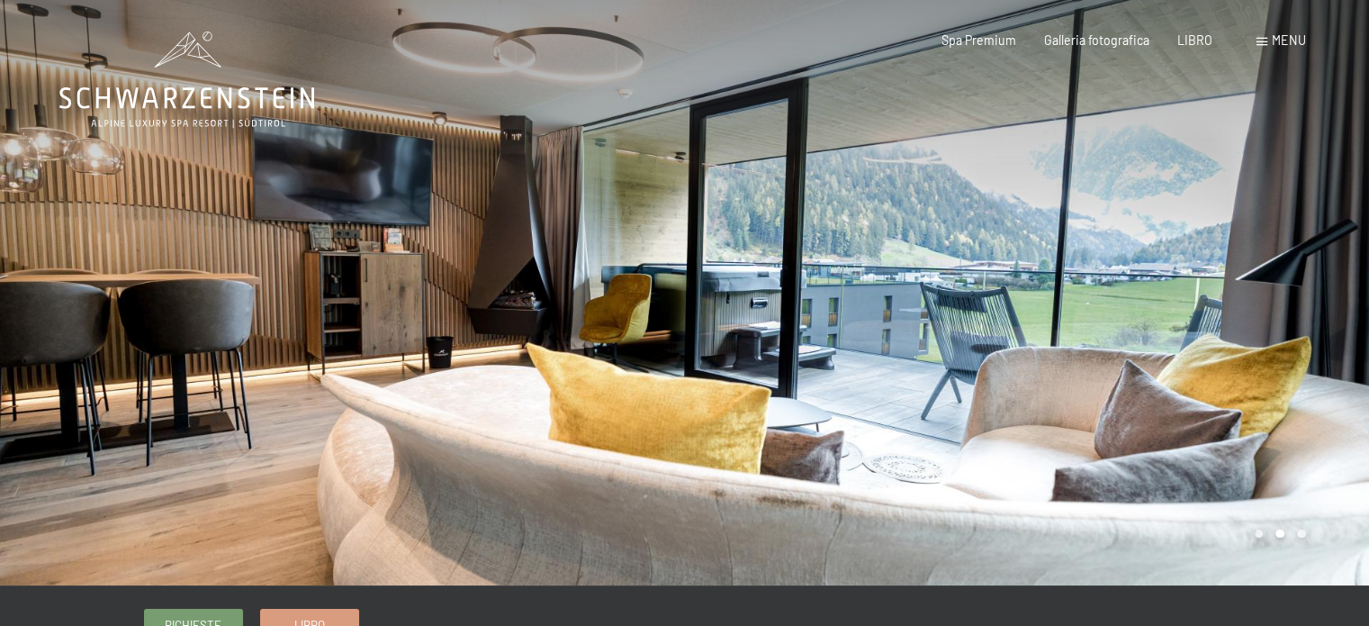
click at [1224, 273] on div at bounding box center [1027, 292] width 685 height 585
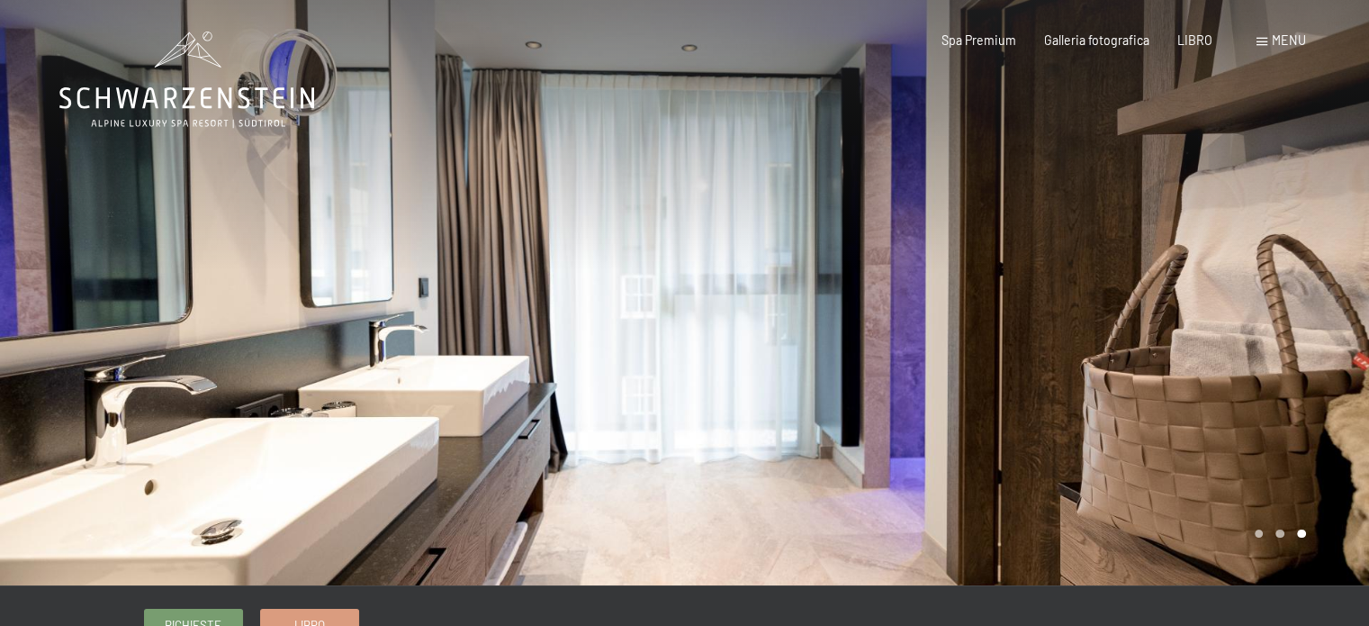
click at [1224, 273] on div at bounding box center [1027, 292] width 685 height 585
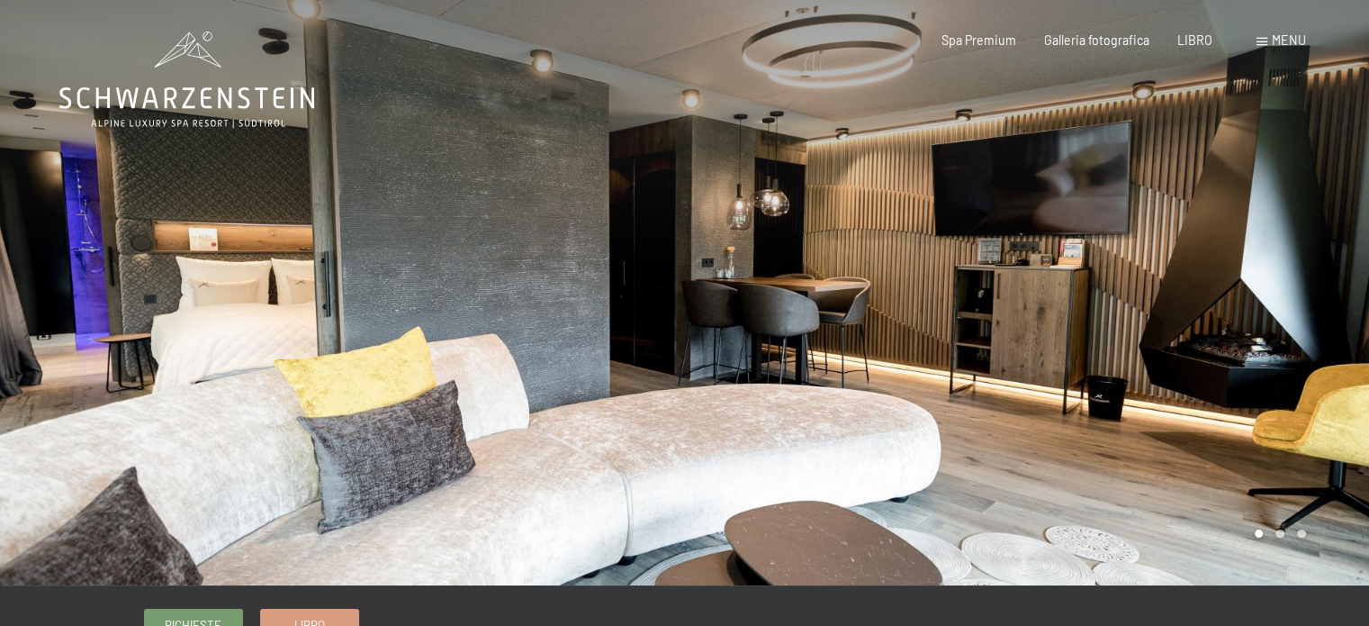
click at [1224, 273] on div at bounding box center [1027, 292] width 685 height 585
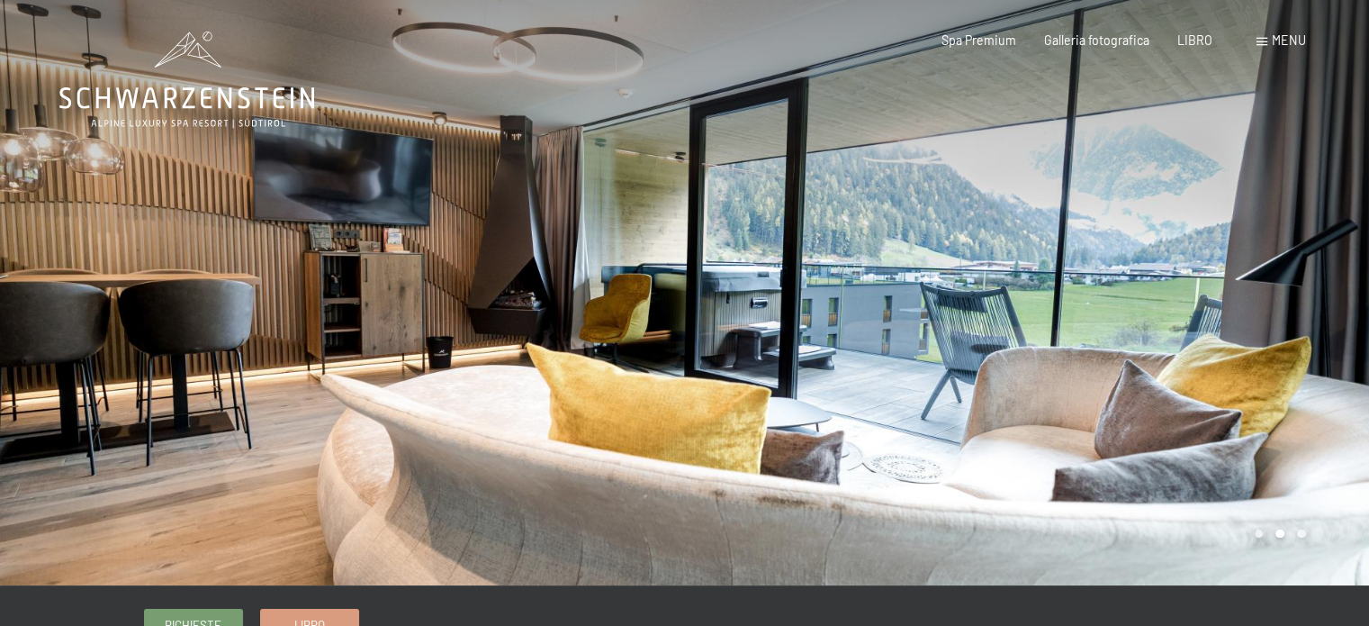
click at [100, 335] on div at bounding box center [342, 292] width 685 height 585
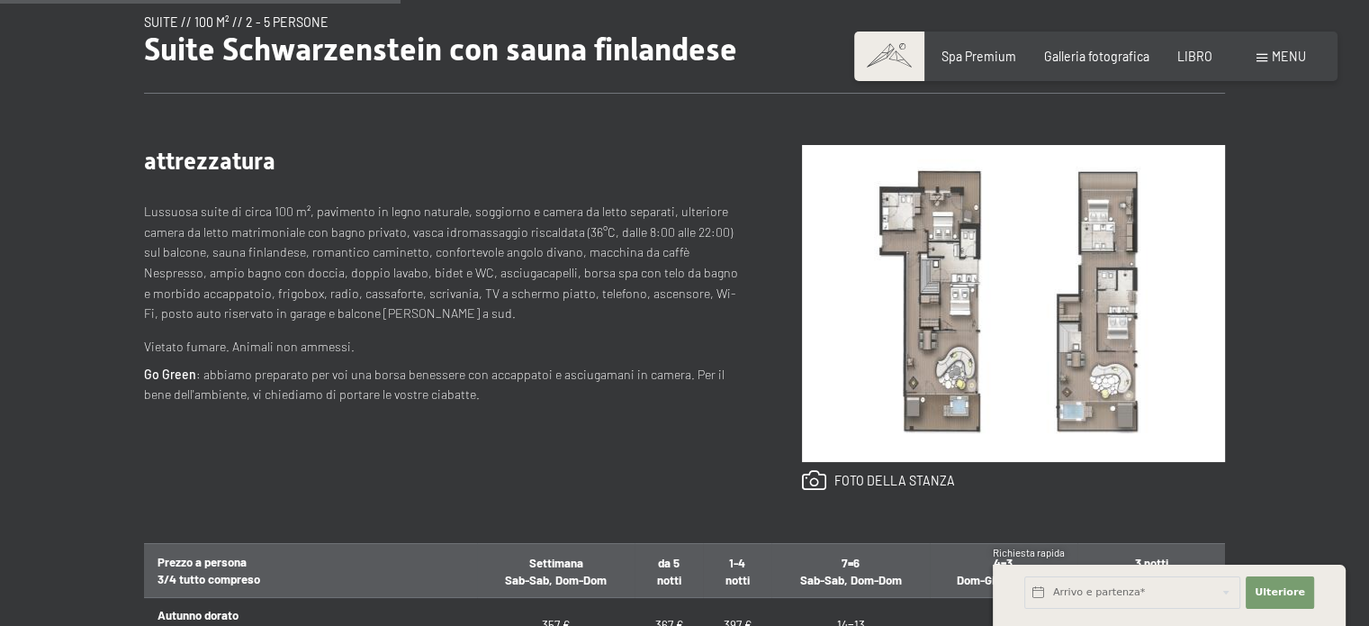
scroll to position [648, 0]
click at [1021, 254] on img at bounding box center [1013, 302] width 423 height 317
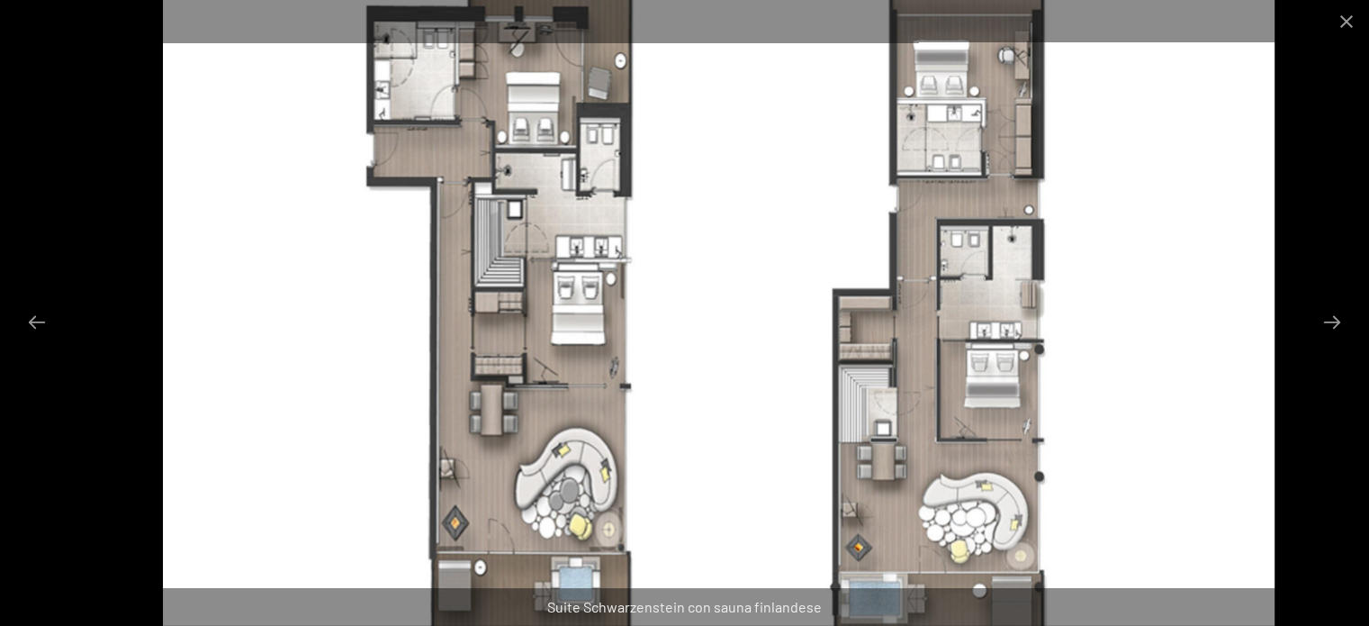
drag, startPoint x: 711, startPoint y: 268, endPoint x: 751, endPoint y: 375, distance: 113.4
click at [751, 375] on img at bounding box center [719, 313] width 1113 height 626
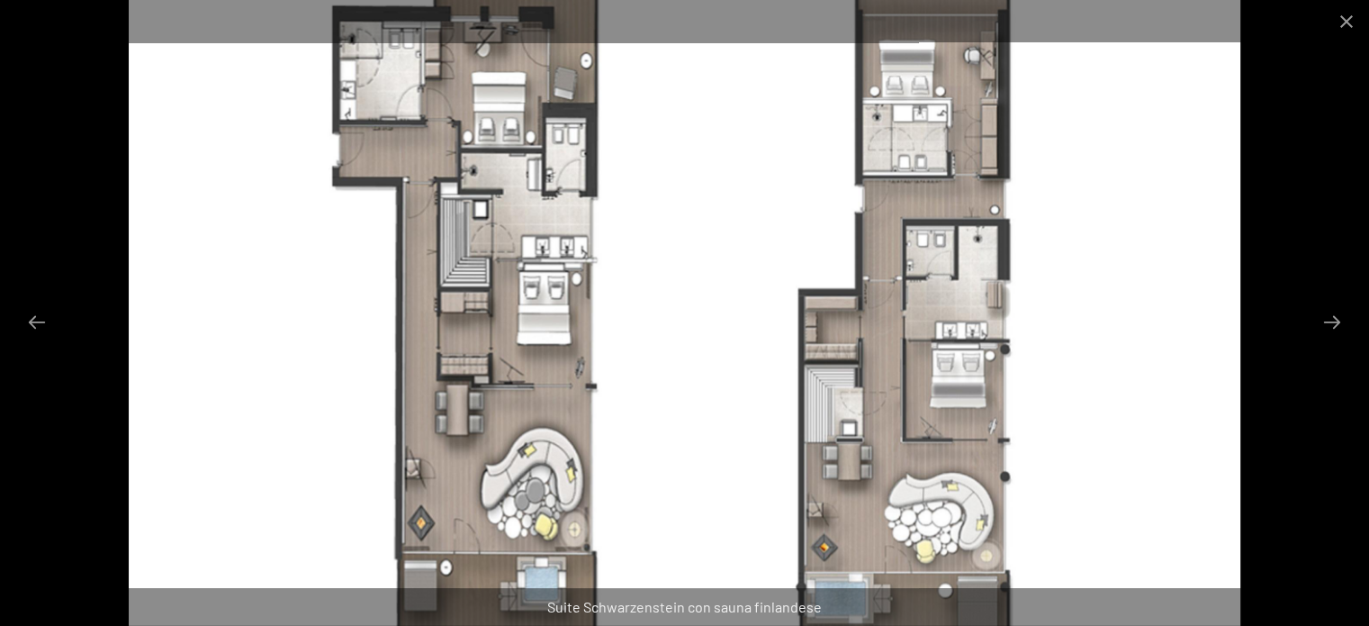
scroll to position [664, 0]
click at [1328, 320] on button "Diapositiva successiva" at bounding box center [1333, 321] width 38 height 35
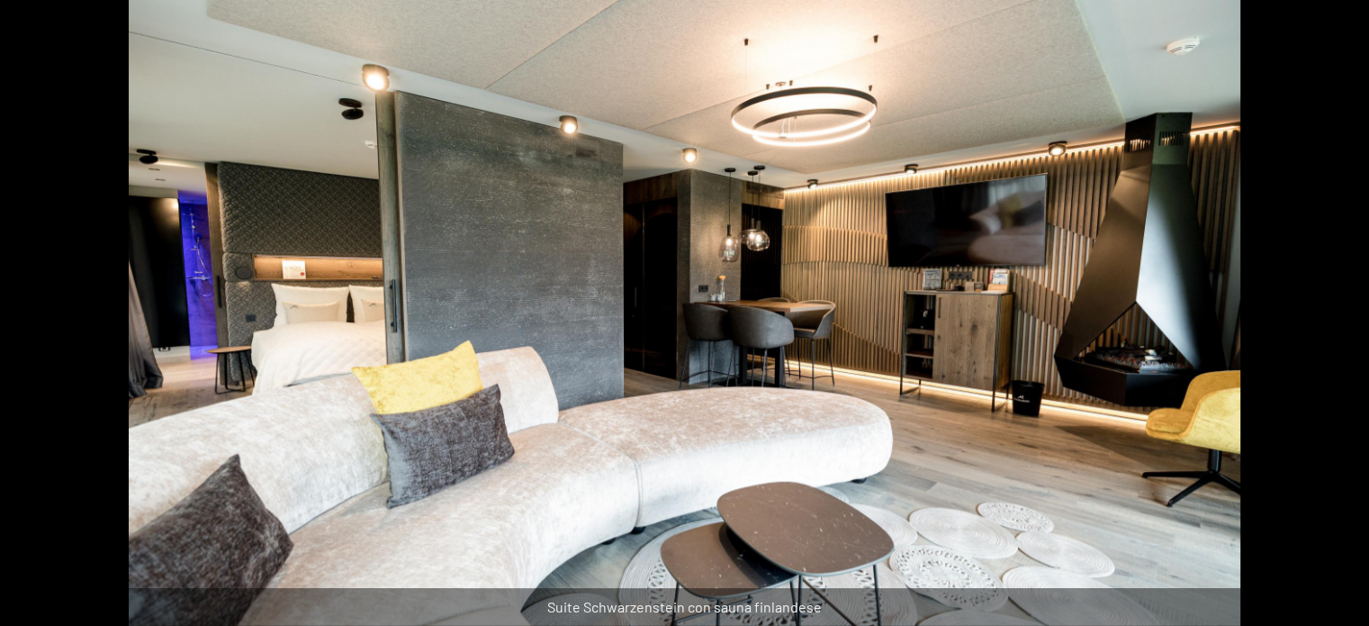
click at [1328, 320] on button "Diapositiva successiva" at bounding box center [1342, 321] width 38 height 35
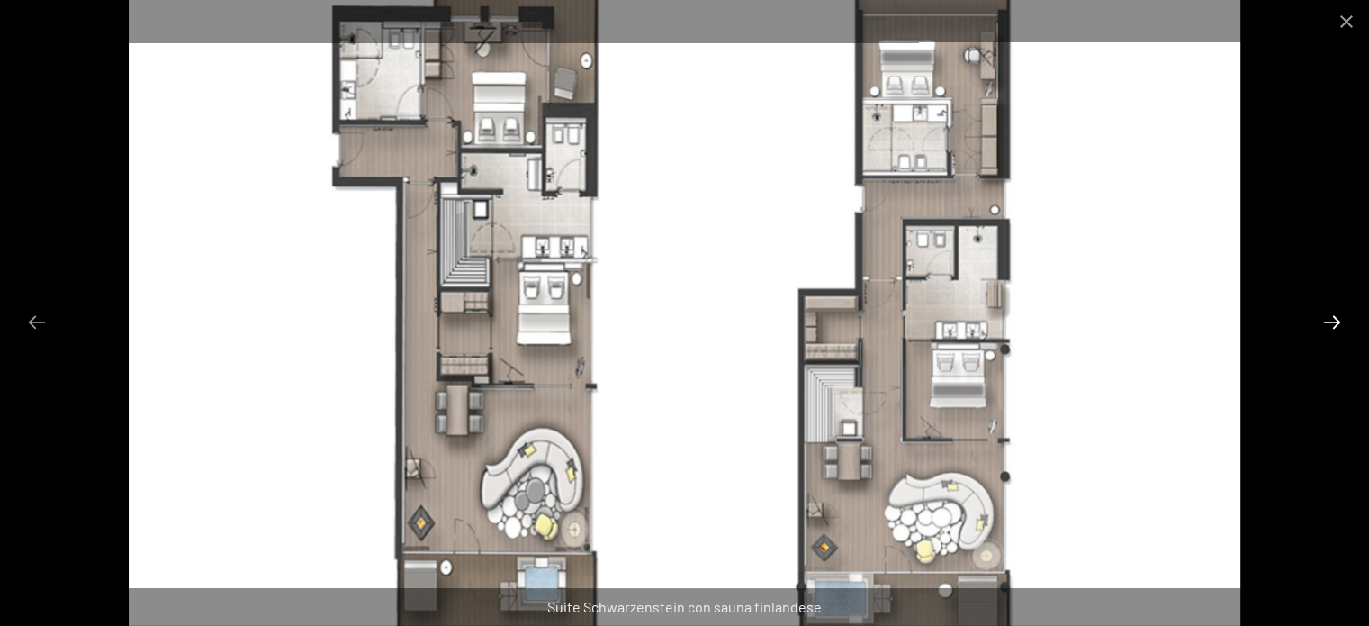
click at [1328, 320] on button "Diapositiva successiva" at bounding box center [1333, 321] width 38 height 35
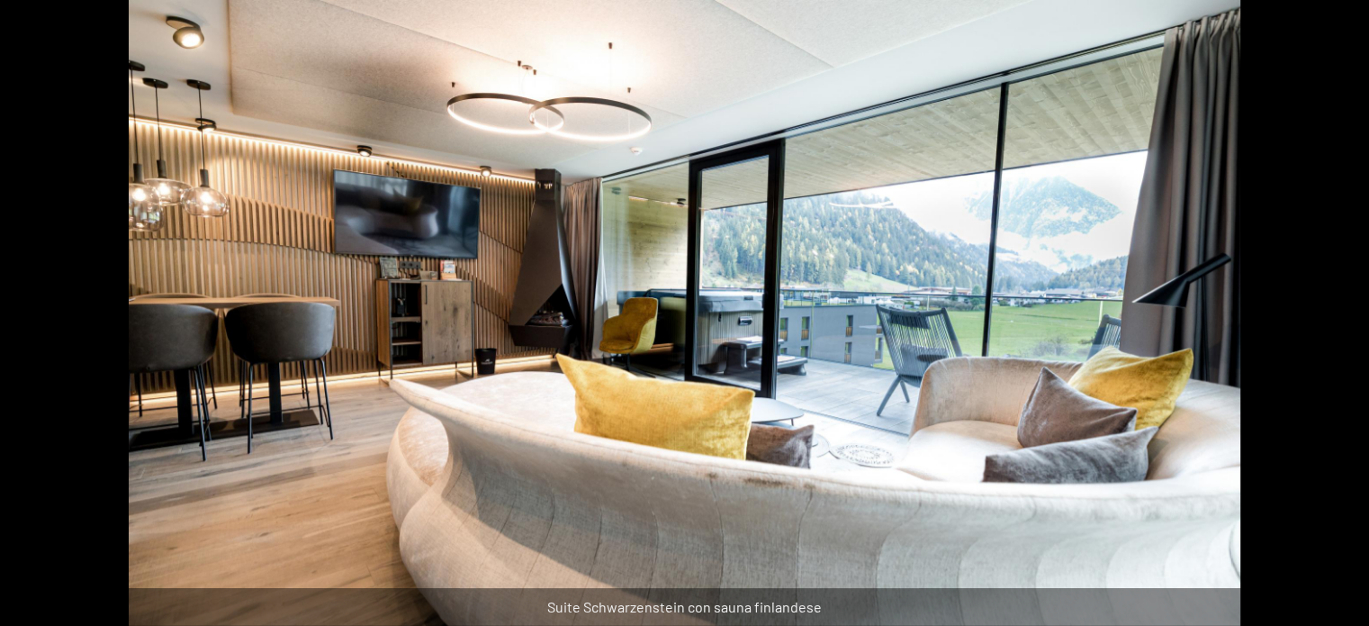
scroll to position [0, 0]
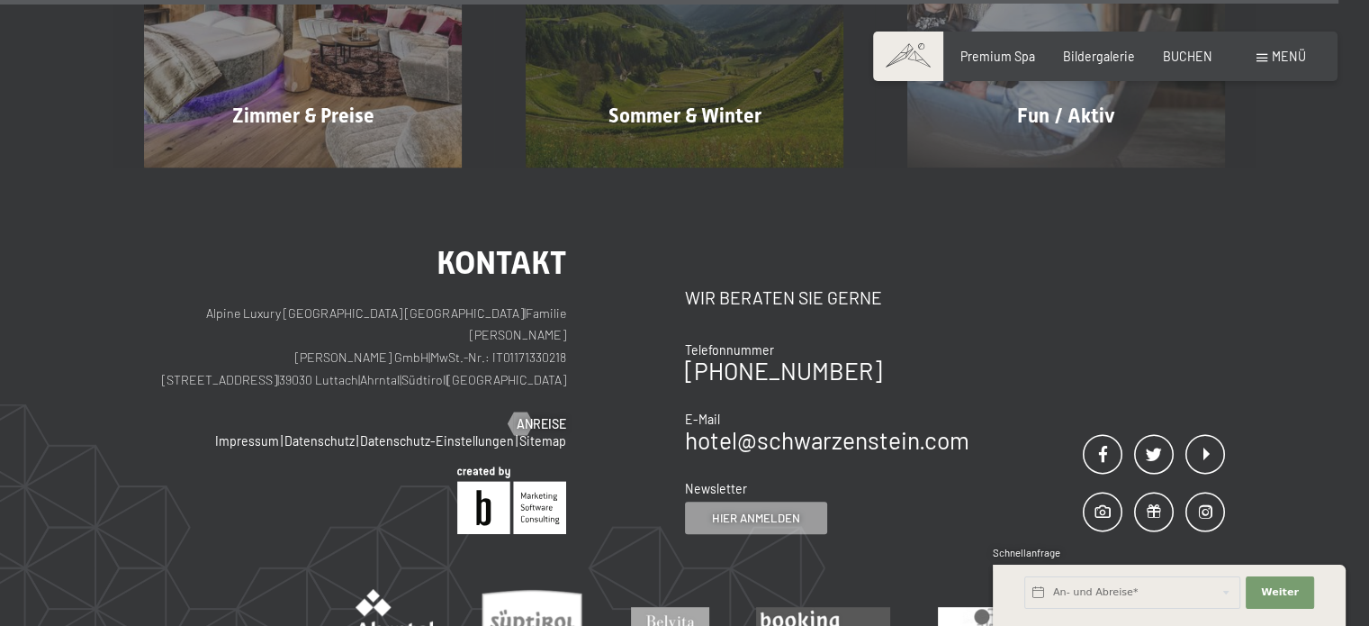
scroll to position [7527, 0]
